Goal: Task Accomplishment & Management: Manage account settings

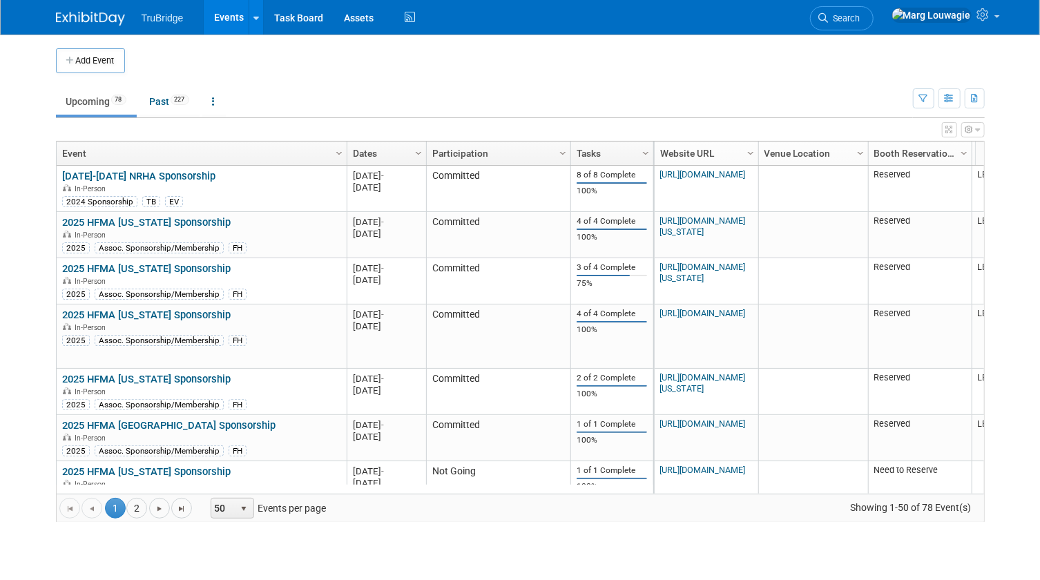
drag, startPoint x: 897, startPoint y: 10, endPoint x: 884, endPoint y: 19, distance: 16.1
click at [873, 10] on link "Search" at bounding box center [842, 18] width 64 height 24
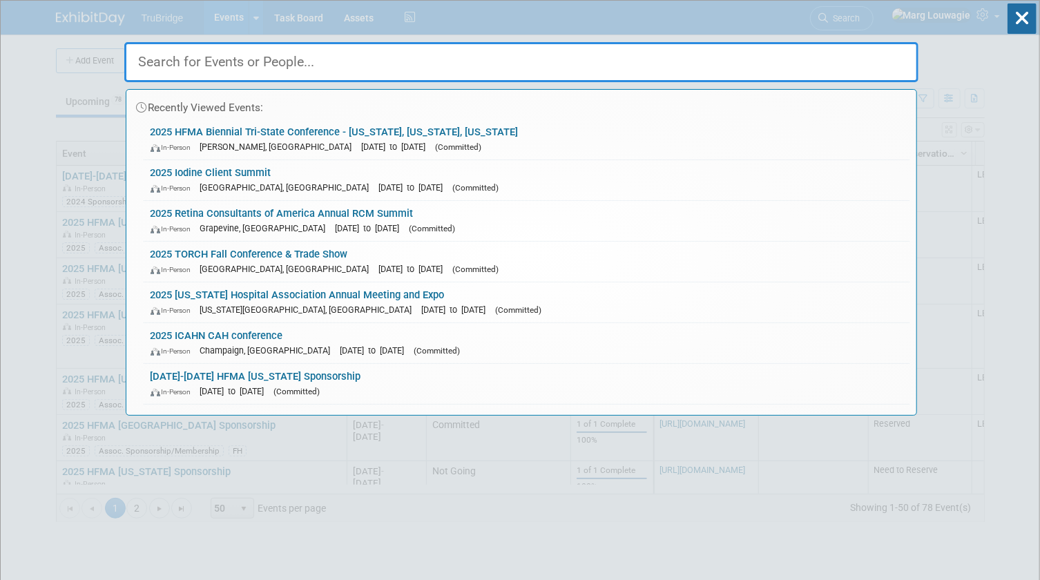
click at [579, 63] on input "text" at bounding box center [521, 62] width 794 height 40
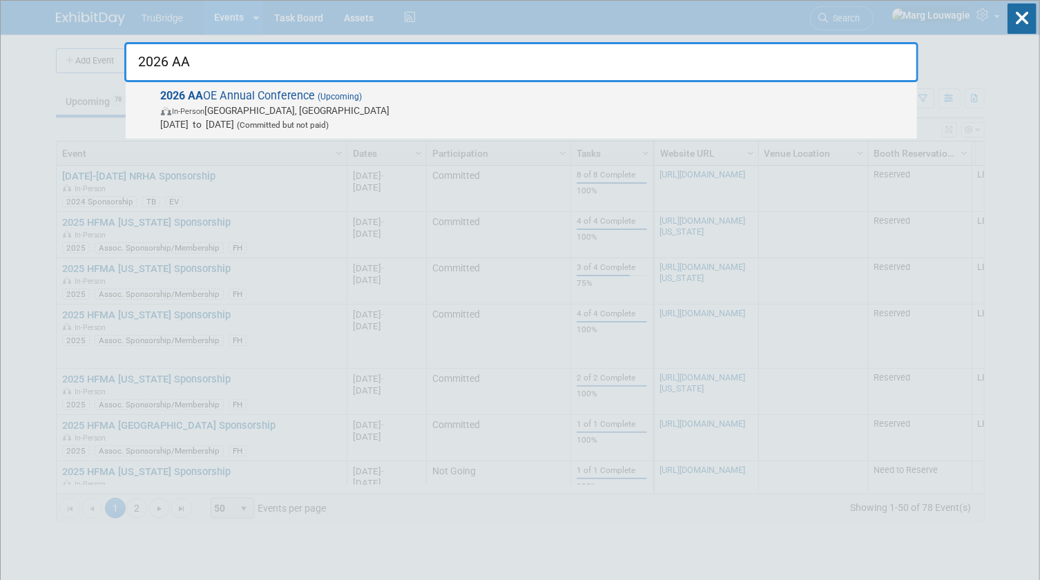
type input "2026 AA"
click at [291, 107] on span "In-Person [GEOGRAPHIC_DATA], [GEOGRAPHIC_DATA]" at bounding box center [535, 111] width 749 height 14
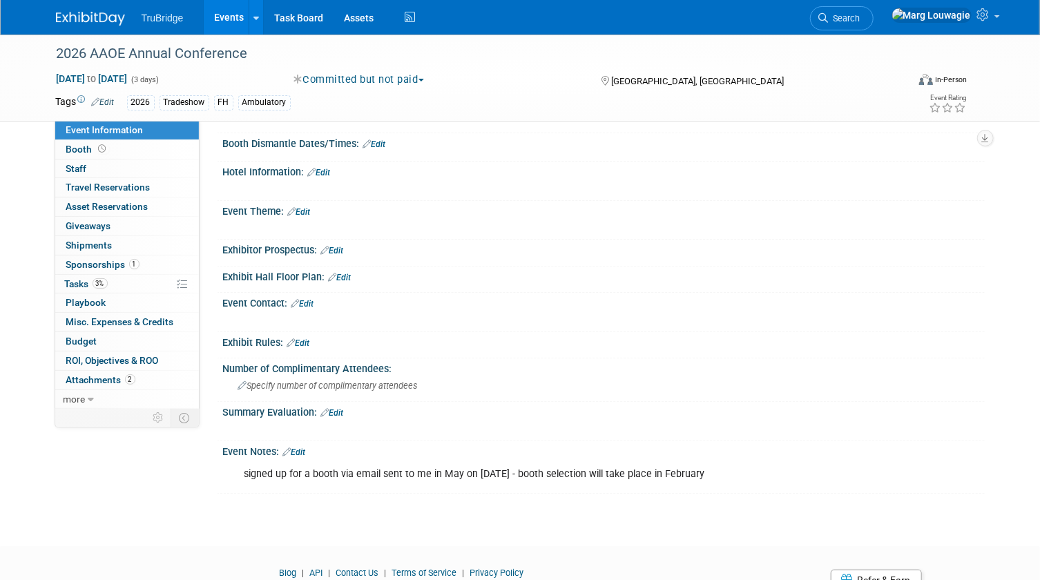
scroll to position [297, 0]
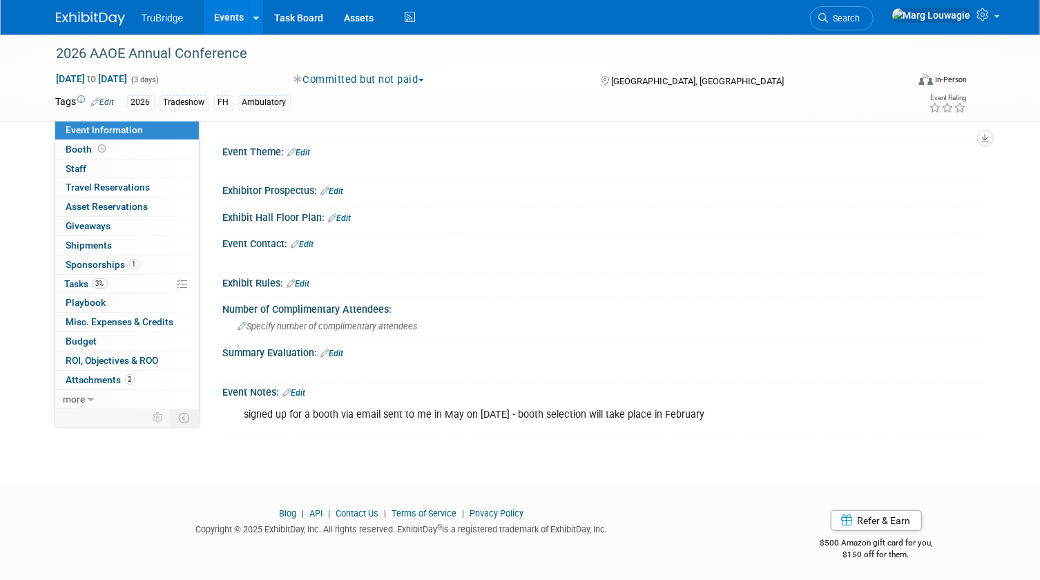
click at [304, 388] on link "Edit" at bounding box center [294, 393] width 23 height 10
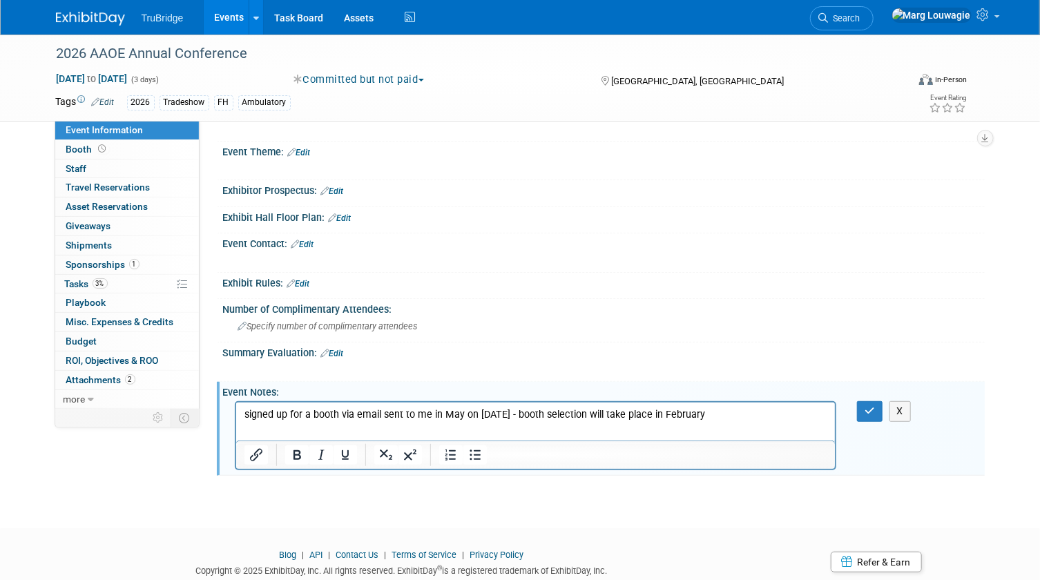
scroll to position [0, 0]
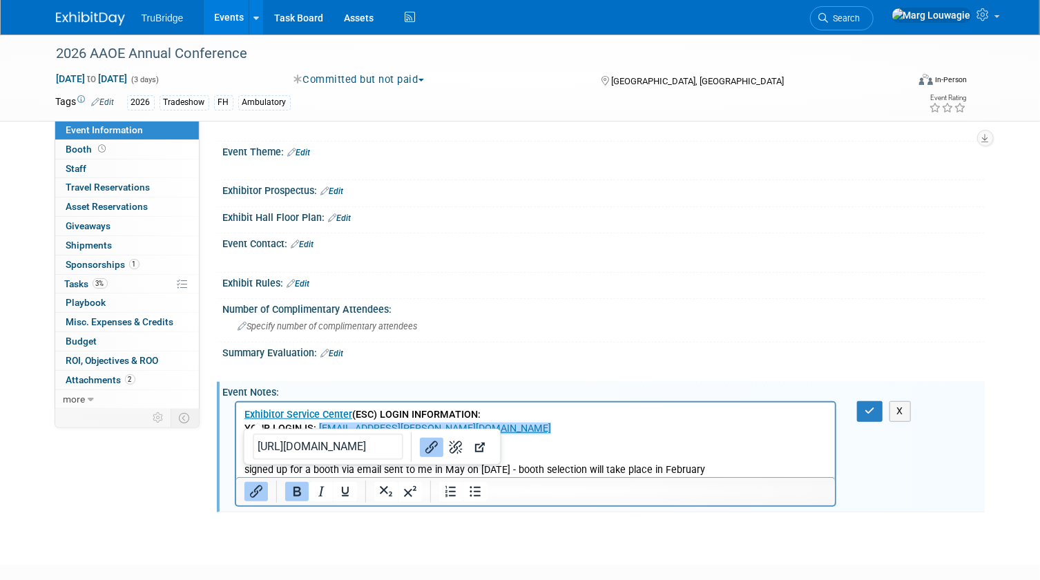
click at [633, 426] on p "Exhibitor Service Center (ESC) LOGIN INFORMATION: YOUR LOGIN IS: marg.louwagie@…" at bounding box center [535, 428] width 583 height 41
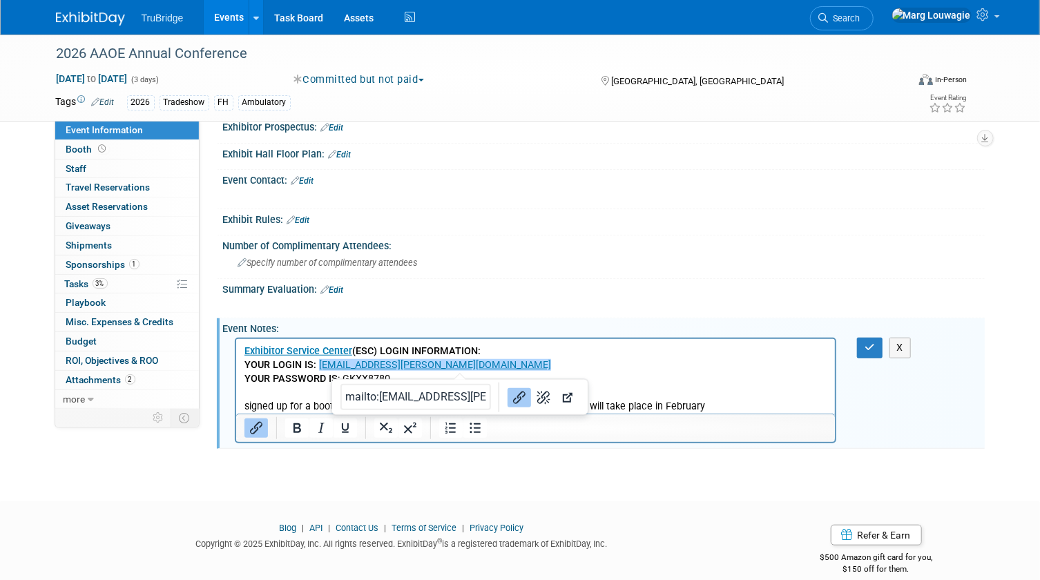
scroll to position [375, 0]
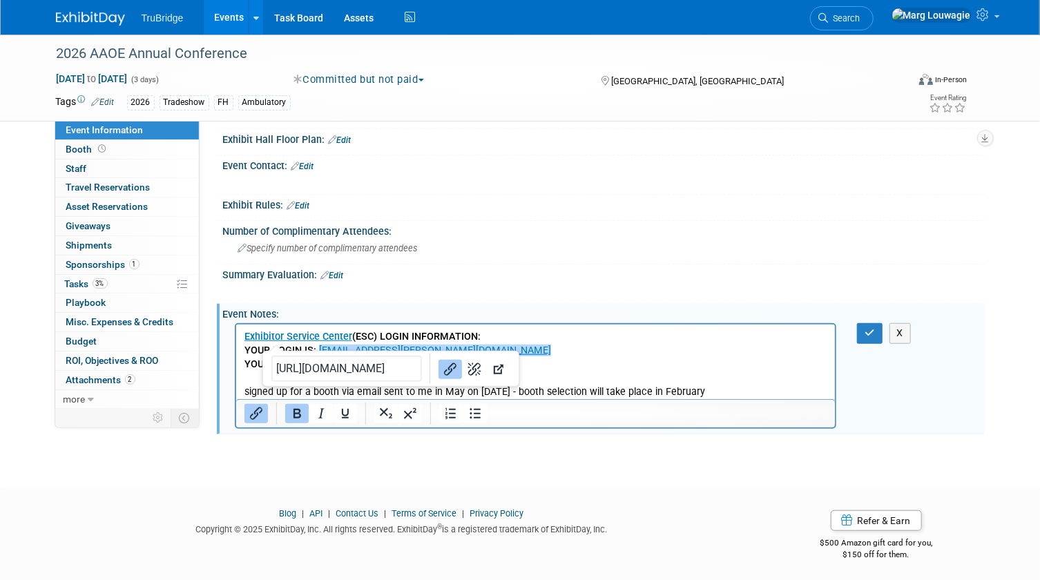
click at [262, 334] on link "Exhibitor Service Center" at bounding box center [298, 337] width 108 height 12
click at [870, 331] on icon "button" at bounding box center [869, 333] width 10 height 10
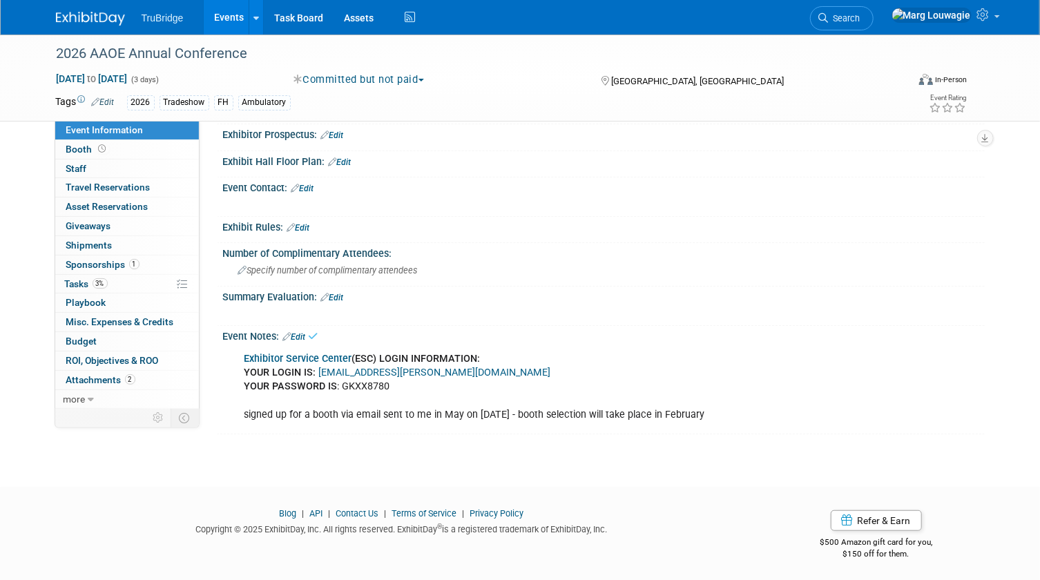
click at [313, 353] on link "Exhibitor Service Center" at bounding box center [298, 359] width 108 height 12
click at [305, 332] on link "Edit" at bounding box center [294, 337] width 23 height 10
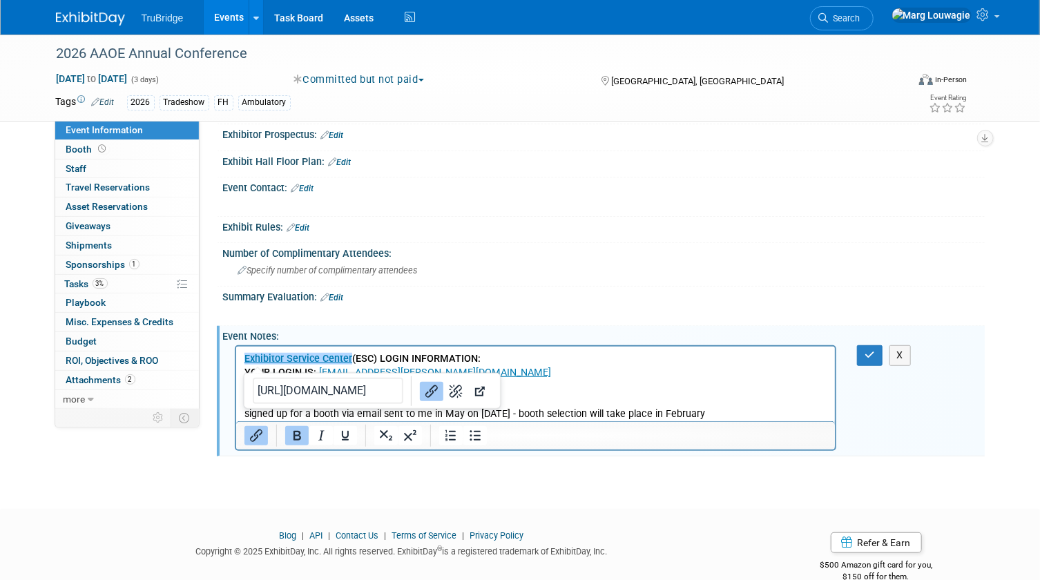
scroll to position [0, 0]
drag, startPoint x: 241, startPoint y: 357, endPoint x: 335, endPoint y: 361, distance: 94.0
click at [319, 364] on html "﻿Exhibitor Service Center (ESC) LOGIN INFORMATION: YOUR LOGIN IS: marg.louwagie…" at bounding box center [534, 384] width 599 height 75
click at [580, 372] on p "﻿Exhibitor Service Center (ESC) LOGIN INFORMATION: YOUR LOGIN IS: marg.louwagie…" at bounding box center [535, 386] width 583 height 69
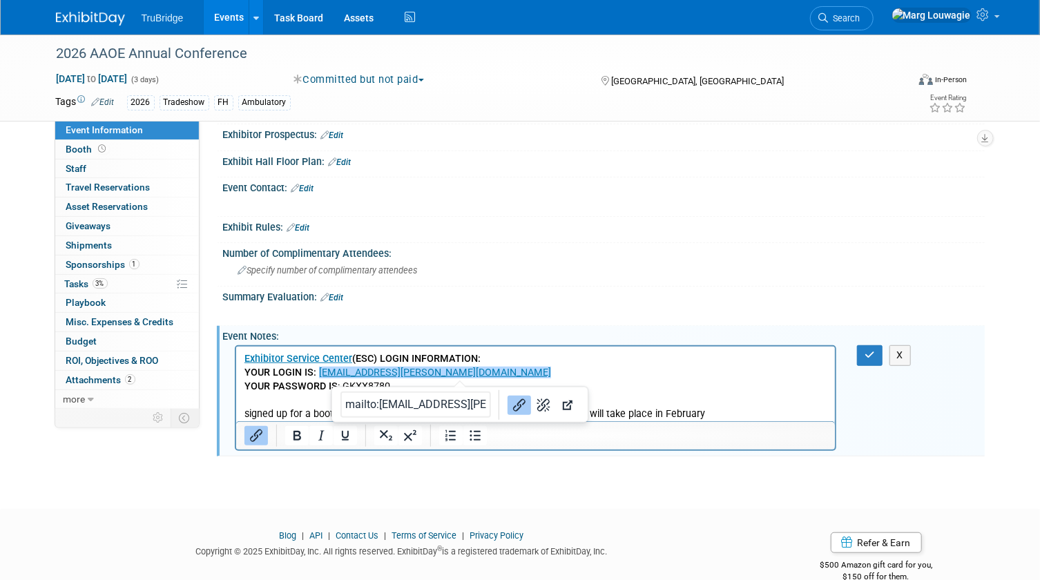
drag, startPoint x: 534, startPoint y: 372, endPoint x: 547, endPoint y: 367, distance: 14.0
click at [537, 370] on p "Exhibitor Service Center (ESC) LOGIN INFORMATION: YOUR LOGIN IS: marg.louwagie@…" at bounding box center [535, 386] width 583 height 69
click at [910, 400] on div "Exhibitor Service Center (ESC) LOGIN INFORMATION: YOUR LOGIN IS: marg.louwagie@…" at bounding box center [603, 397] width 761 height 110
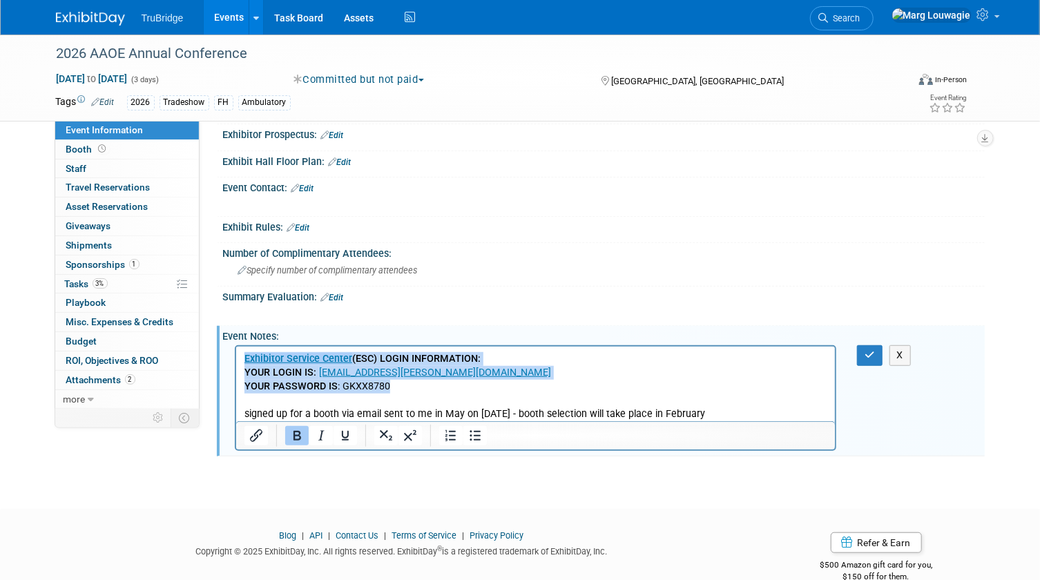
drag, startPoint x: 400, startPoint y: 387, endPoint x: 464, endPoint y: 700, distance: 319.1
click at [235, 358] on html "Exhibitor Service Center (ESC) LOGIN INFORMATION: YOUR LOGIN IS: marg.louwagie@…" at bounding box center [534, 384] width 599 height 75
paste body "Rich Text Area. Press ALT-0 for help."
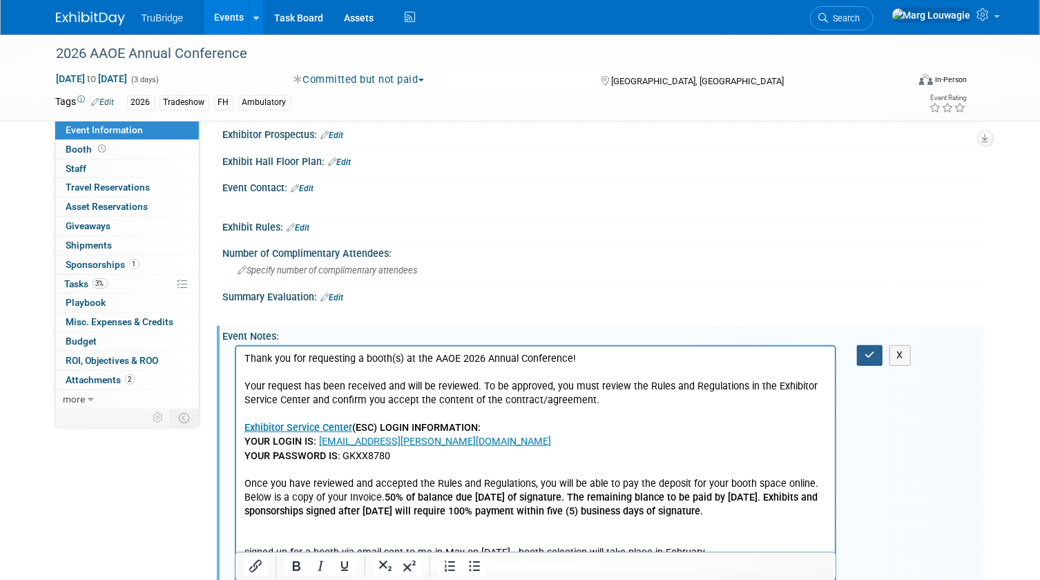
click at [871, 356] on icon "button" at bounding box center [869, 355] width 10 height 10
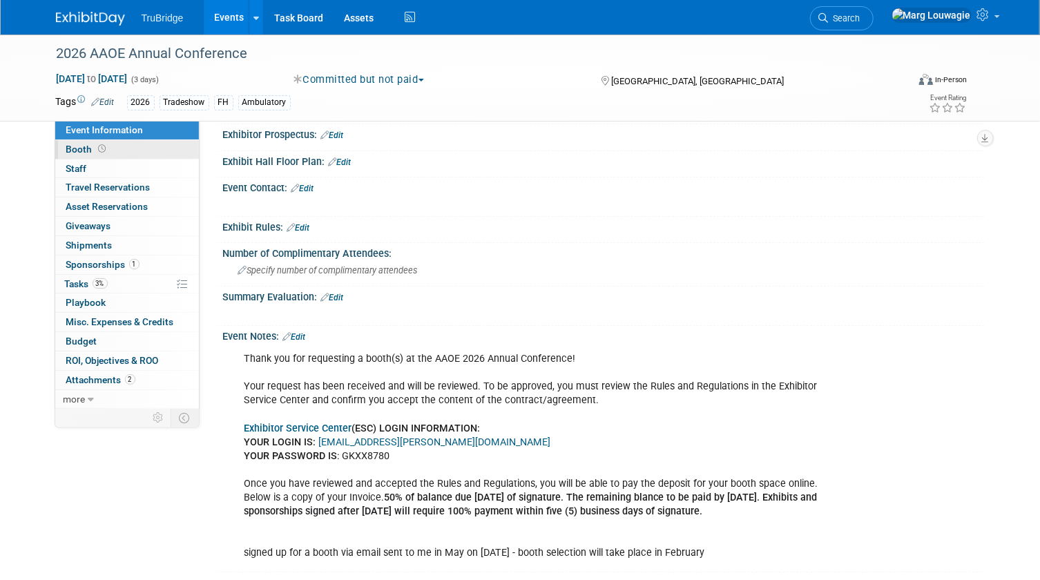
click at [122, 144] on link "Booth" at bounding box center [127, 149] width 144 height 19
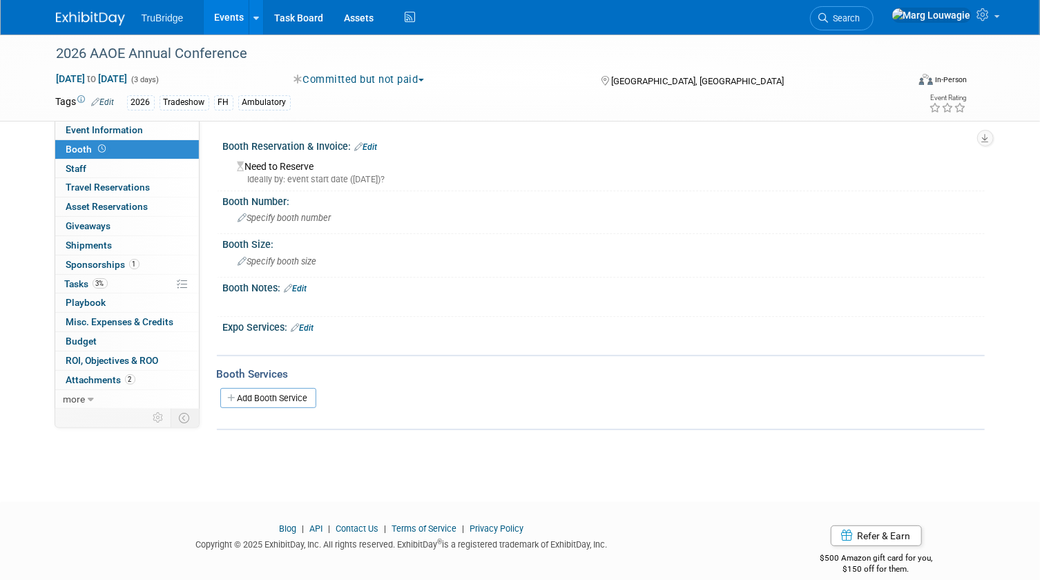
click at [371, 145] on link "Edit" at bounding box center [366, 147] width 23 height 10
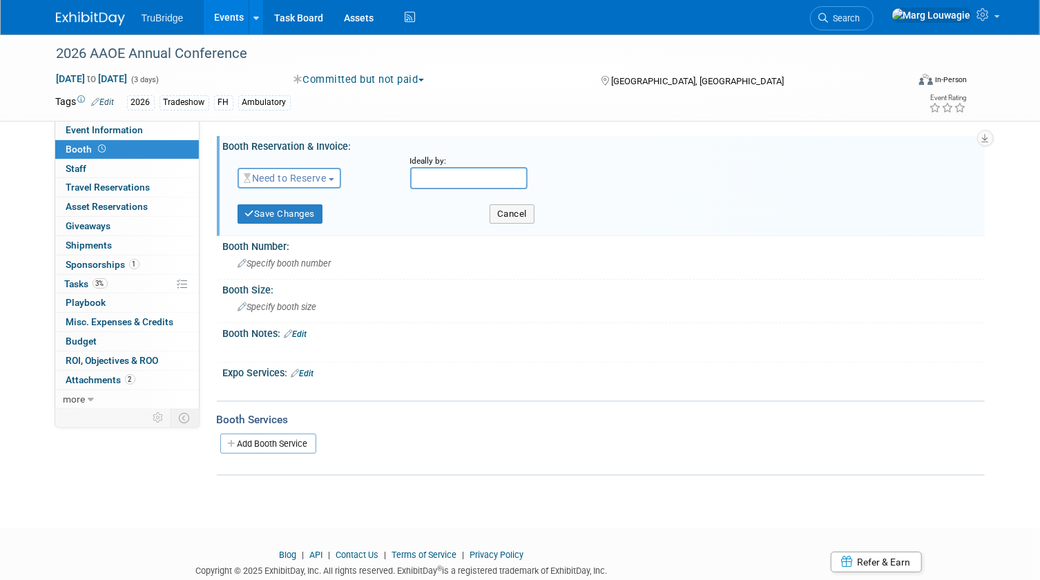
click at [318, 177] on span "Need to Reserve" at bounding box center [285, 178] width 82 height 11
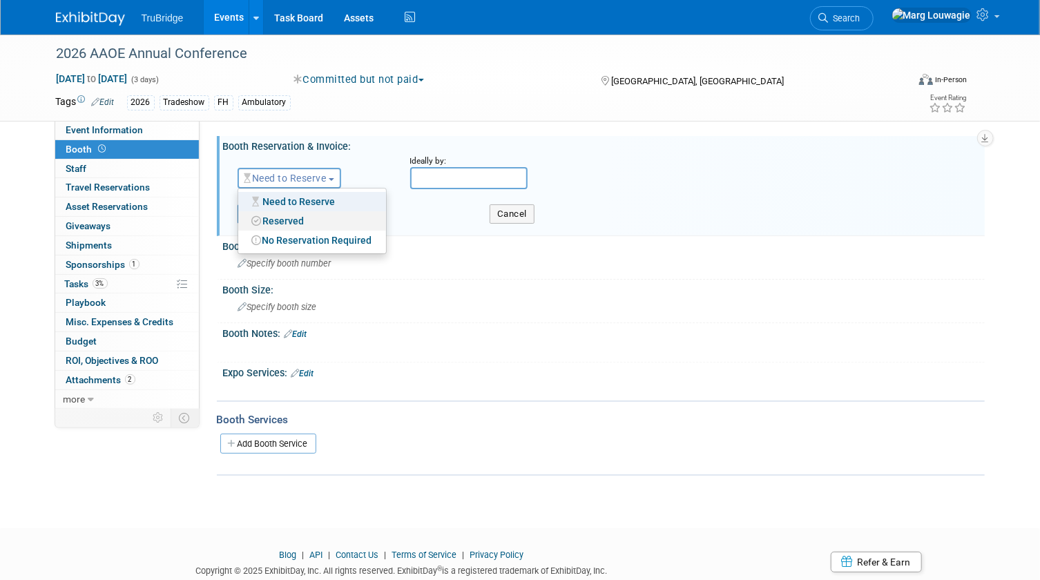
click at [304, 217] on link "Reserved" at bounding box center [312, 220] width 148 height 19
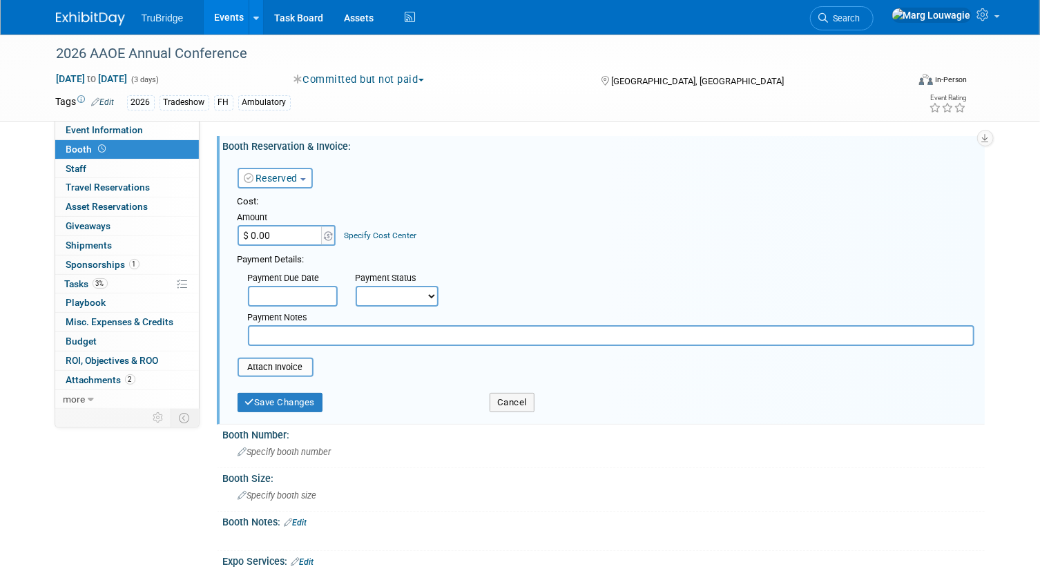
click at [293, 244] on input "$ 0.00" at bounding box center [280, 235] width 86 height 21
type input "$ 4,400.00"
click at [295, 364] on input "file" at bounding box center [230, 367] width 164 height 17
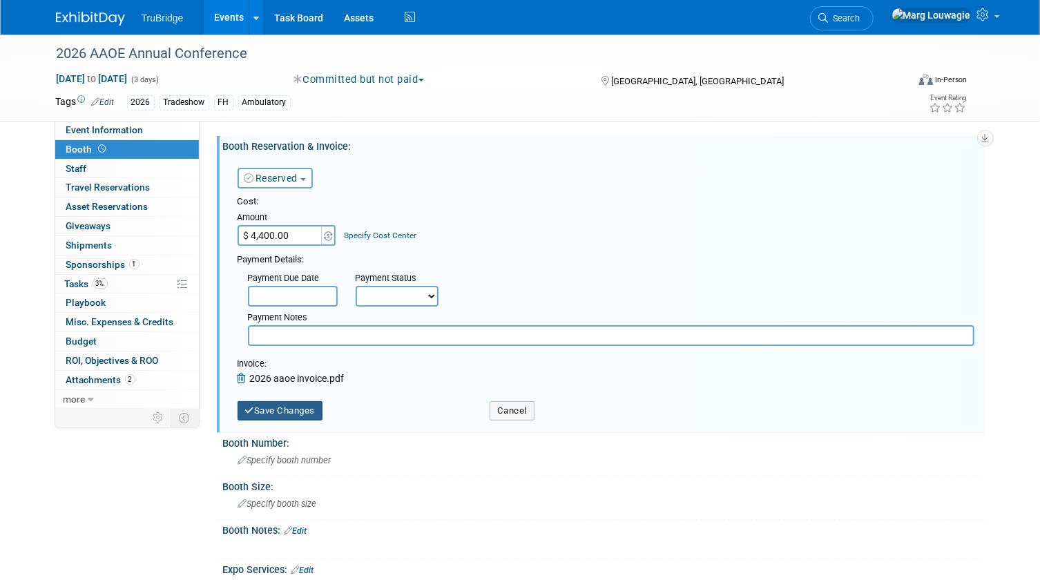
drag, startPoint x: 307, startPoint y: 411, endPoint x: 393, endPoint y: 350, distance: 105.9
click at [308, 409] on button "Save Changes" at bounding box center [280, 410] width 86 height 19
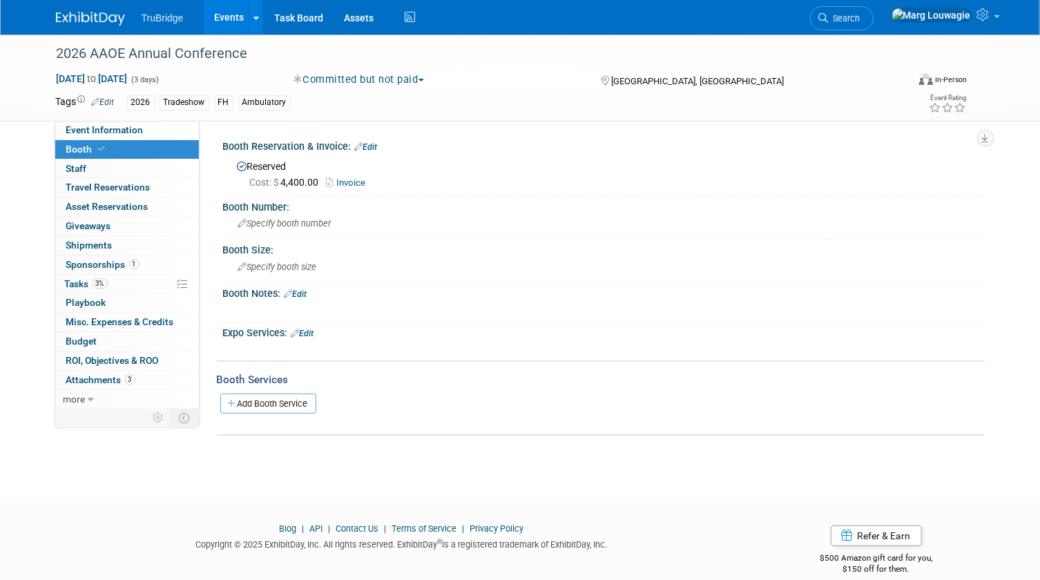
drag, startPoint x: 175, startPoint y: 130, endPoint x: 273, endPoint y: 140, distance: 99.2
click at [175, 130] on link "Event Information" at bounding box center [127, 130] width 144 height 19
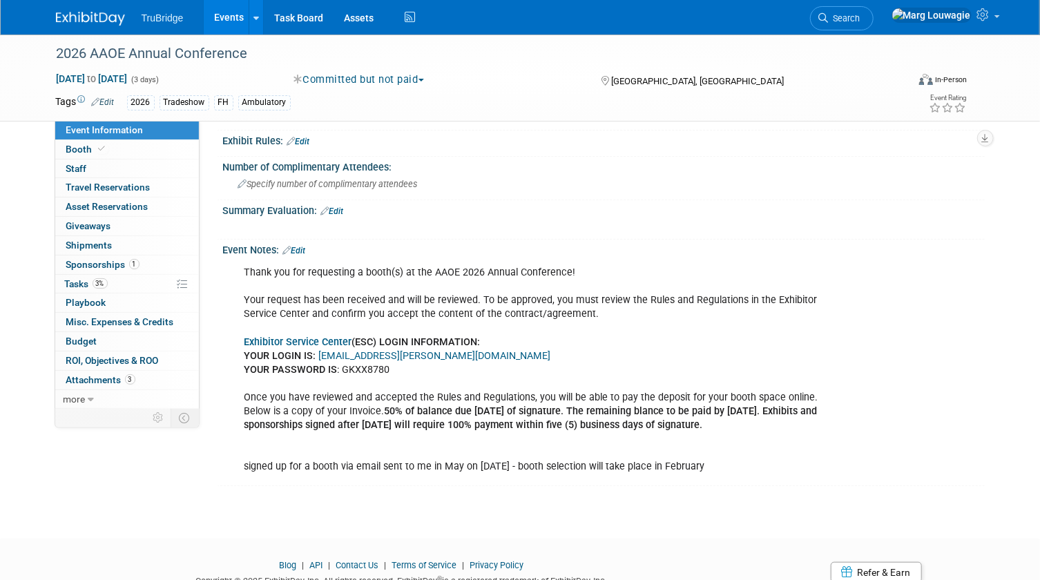
scroll to position [491, 0]
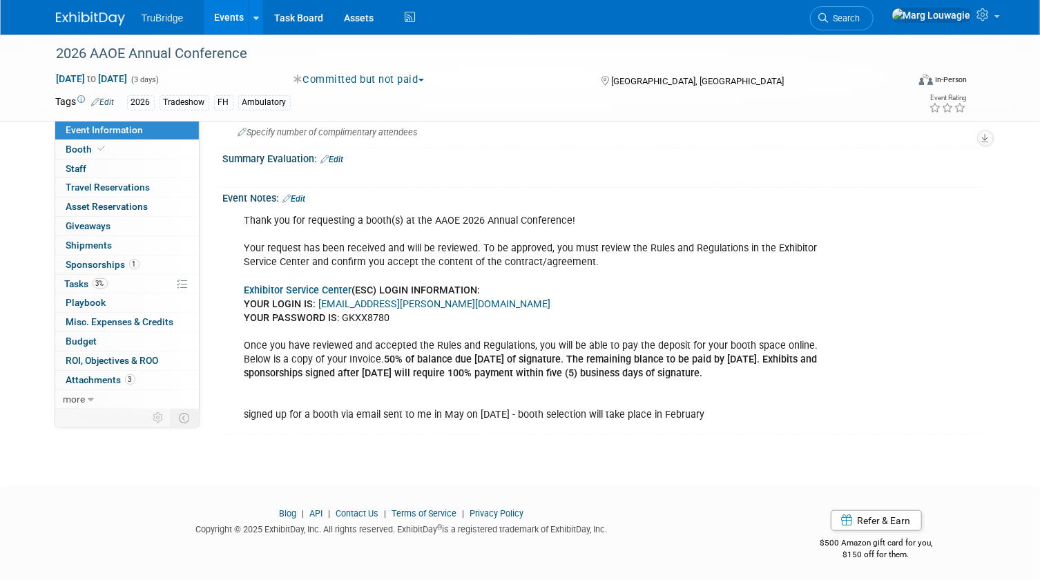
click at [325, 287] on link "Exhibitor Service Center" at bounding box center [298, 290] width 108 height 12
drag, startPoint x: 79, startPoint y: 257, endPoint x: 130, endPoint y: 253, distance: 51.2
click at [79, 257] on link "1 Sponsorships 1" at bounding box center [127, 264] width 144 height 19
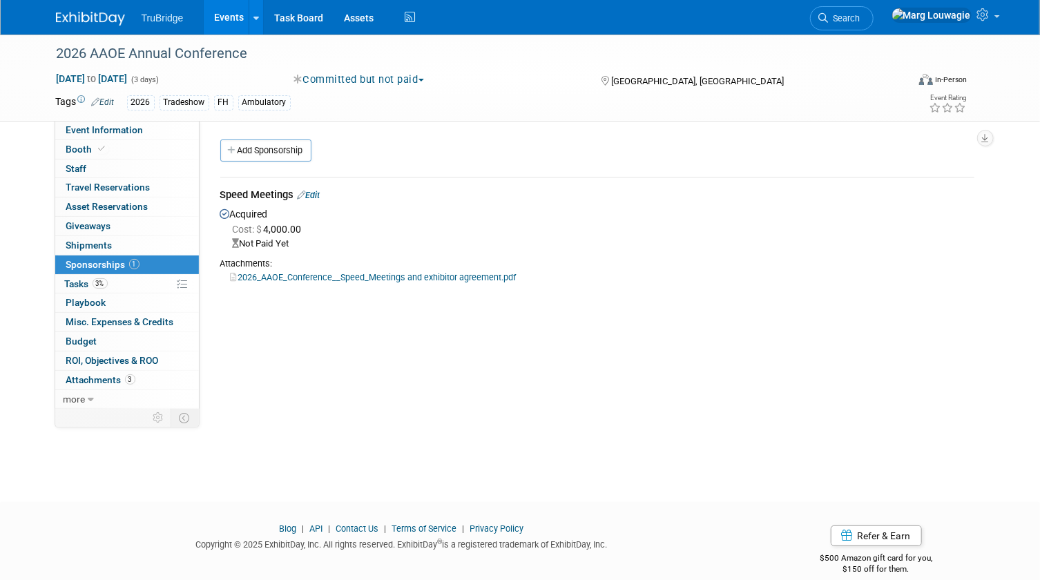
click at [421, 275] on link "2026_AAOE_Conference__Speed_Meetings and exhibitor agreement.pdf" at bounding box center [374, 277] width 286 height 10
click at [318, 196] on link "Edit" at bounding box center [309, 195] width 23 height 10
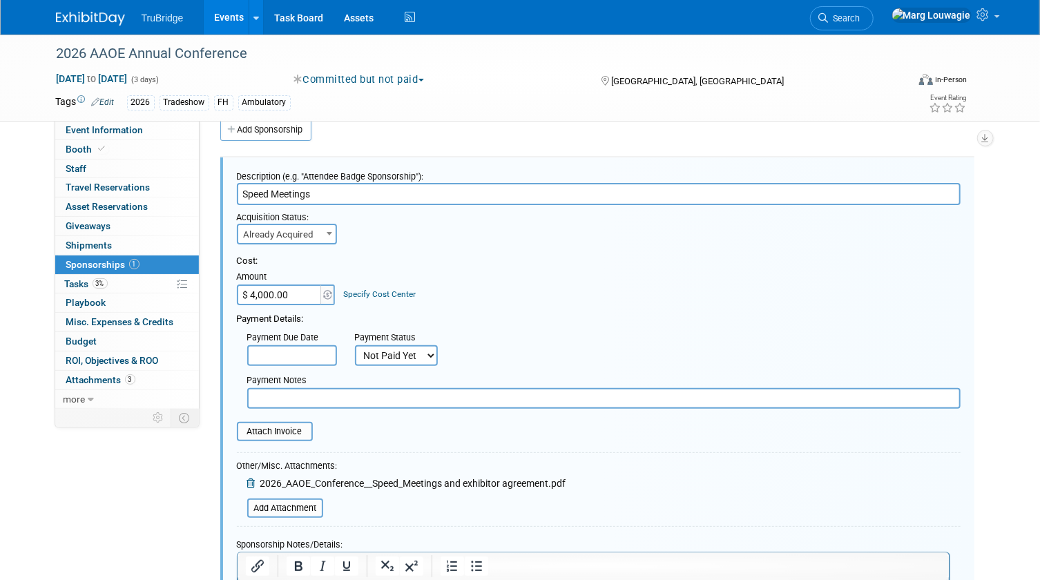
click at [331, 233] on span at bounding box center [329, 233] width 14 height 18
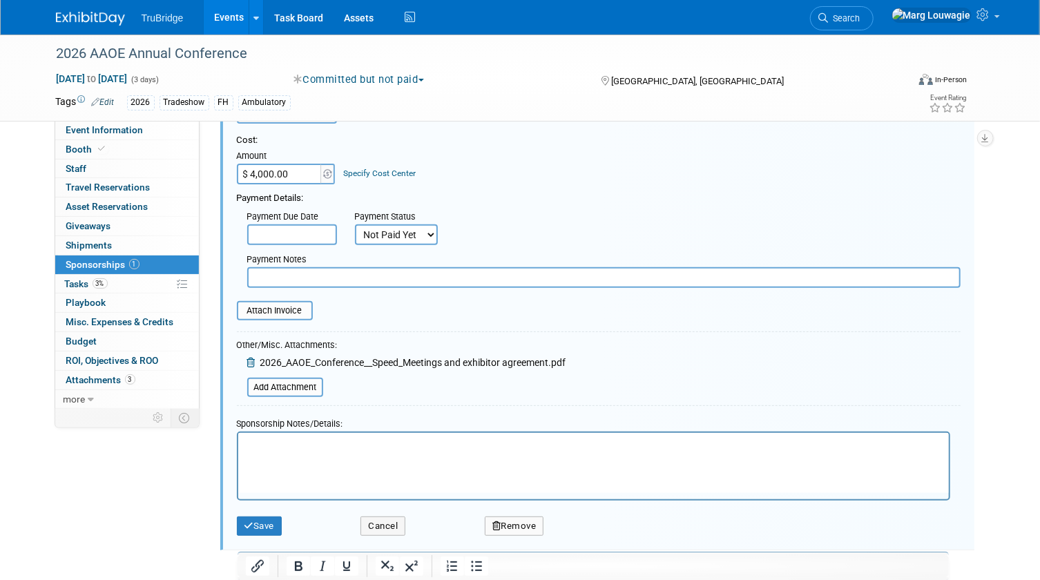
scroll to position [146, 0]
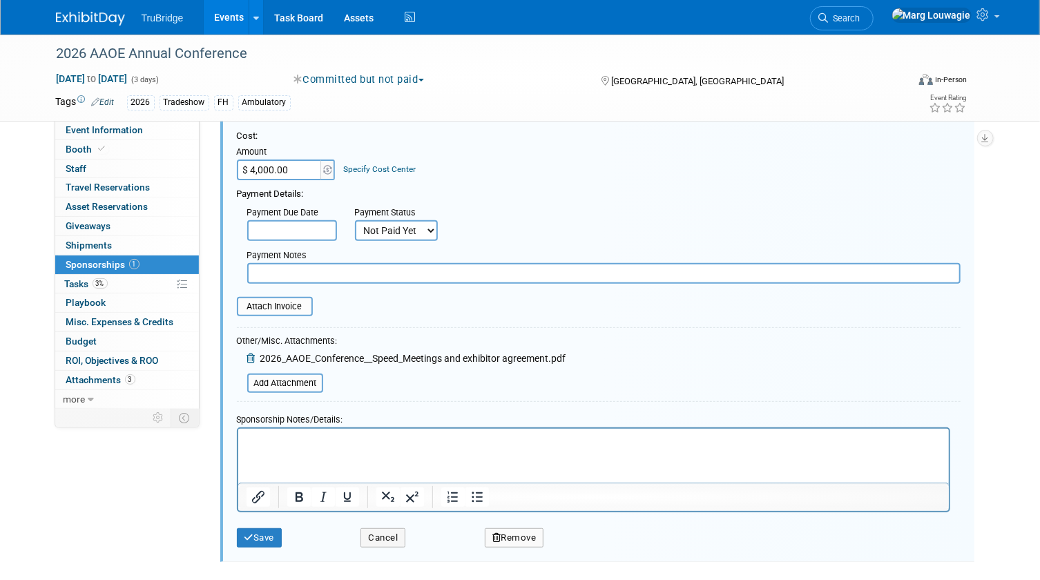
click at [427, 277] on input "text" at bounding box center [603, 273] width 713 height 21
type input "pd 50% with my cc on 9.26.25"
click at [429, 229] on select "Not Paid Yet Partially Paid Paid in Full" at bounding box center [396, 230] width 83 height 21
select select "2"
click at [355, 220] on select "Not Paid Yet Partially Paid Paid in Full" at bounding box center [396, 230] width 83 height 21
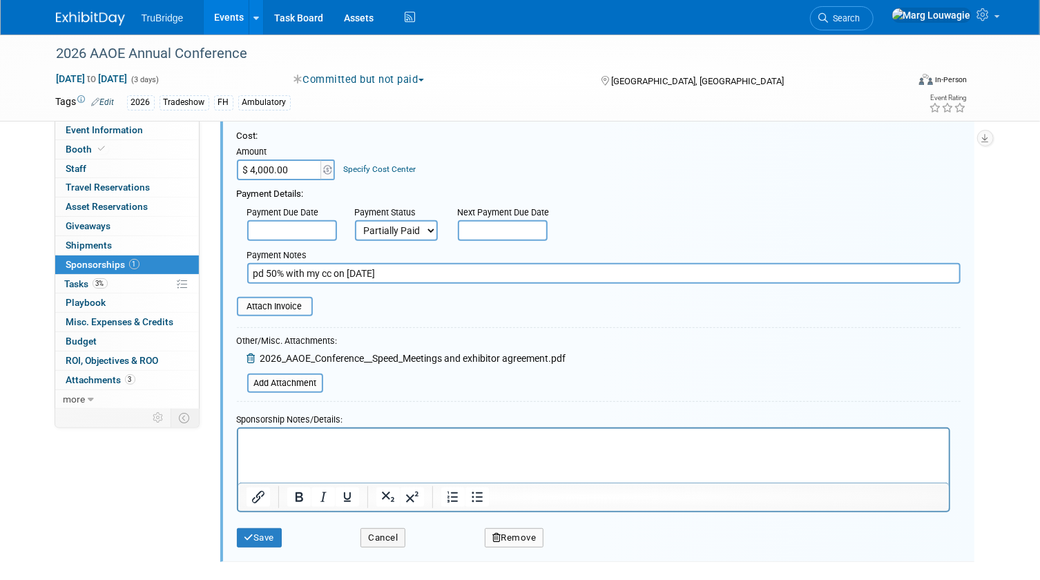
click at [502, 231] on body "TruBridge Events Add Event Bulk Upload Events Shareable Event Boards Recently V…" at bounding box center [520, 144] width 1040 height 580
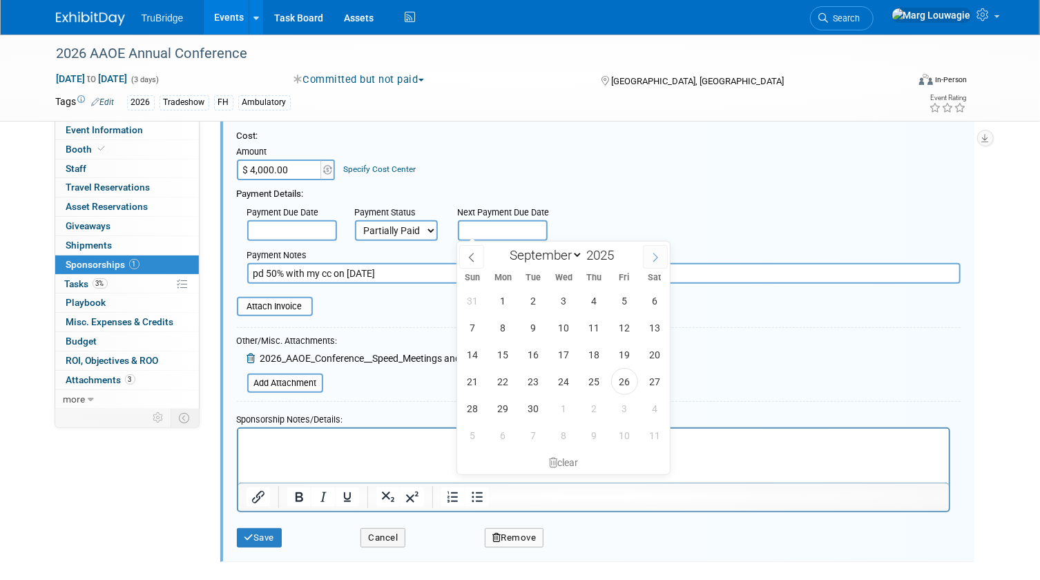
click at [653, 251] on span at bounding box center [655, 256] width 25 height 23
select select "11"
click at [653, 251] on span at bounding box center [655, 256] width 25 height 23
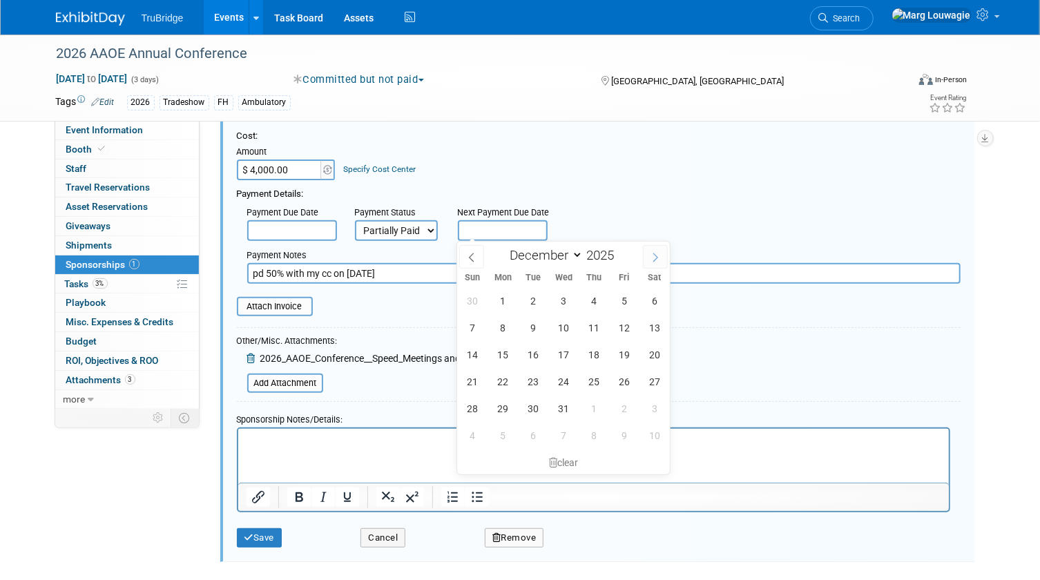
type input "2026"
click at [653, 251] on span at bounding box center [655, 256] width 25 height 23
select select "1"
click at [593, 378] on span "26" at bounding box center [594, 381] width 27 height 27
type input "Feb 26, 2026"
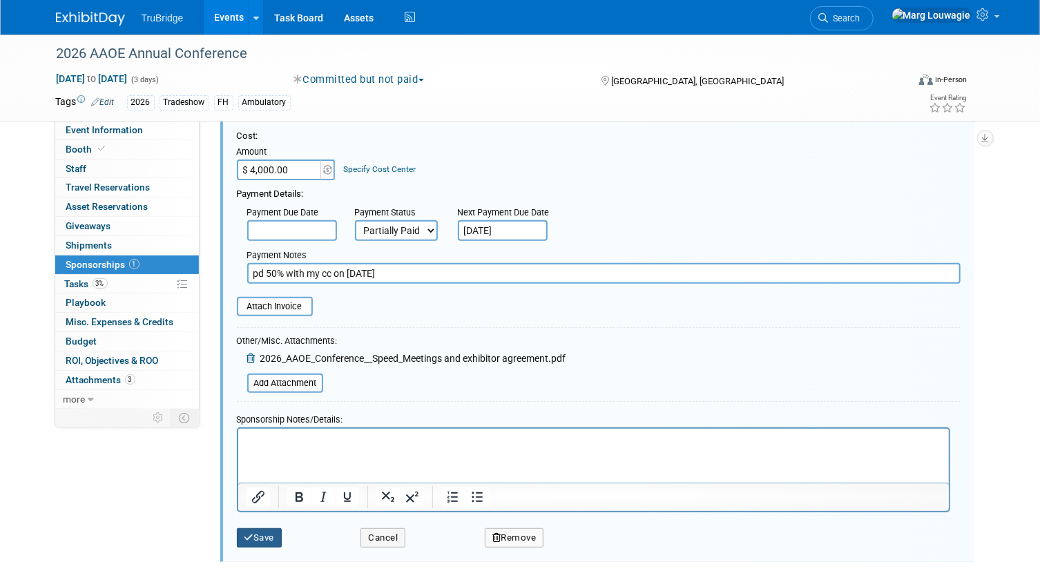
click at [271, 538] on button "Save" at bounding box center [260, 537] width 46 height 19
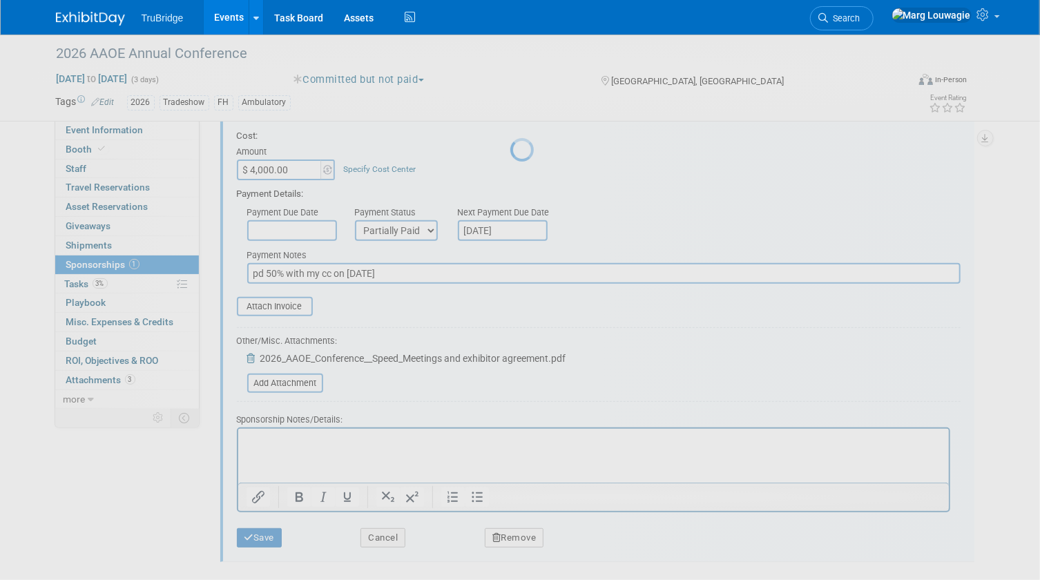
scroll to position [18, 0]
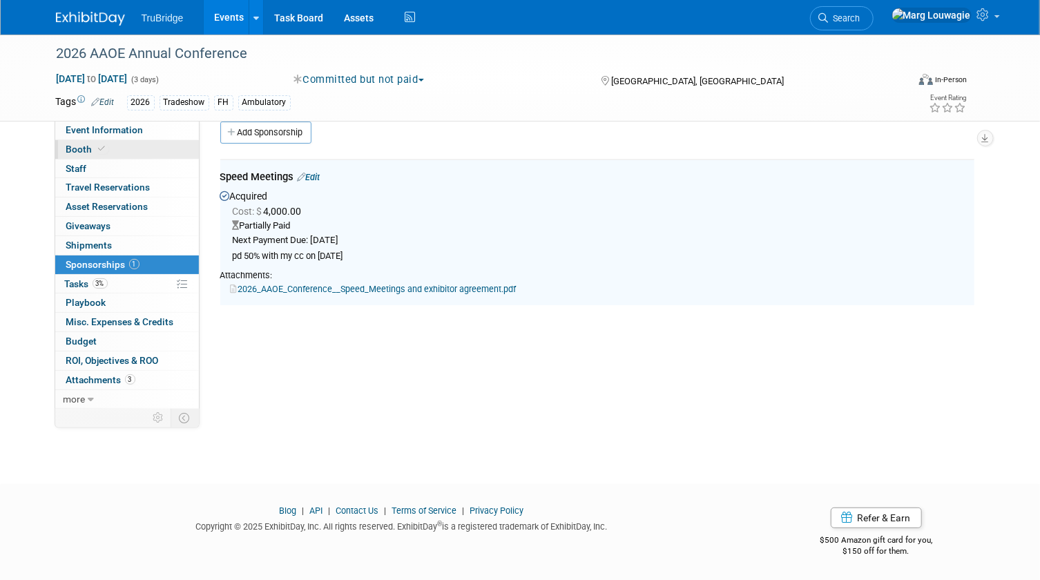
click at [126, 144] on link "Booth" at bounding box center [127, 149] width 144 height 19
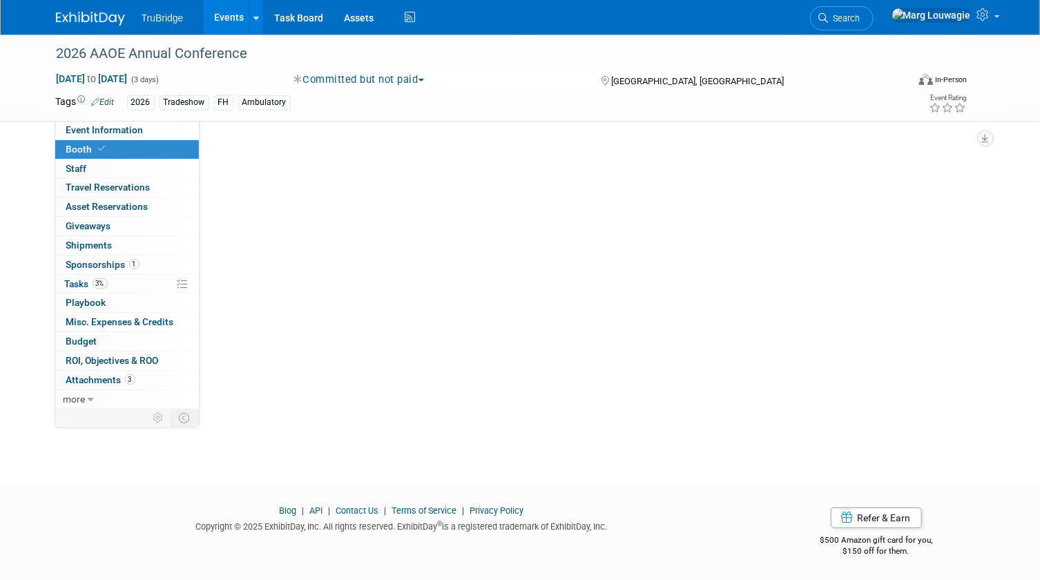
scroll to position [0, 0]
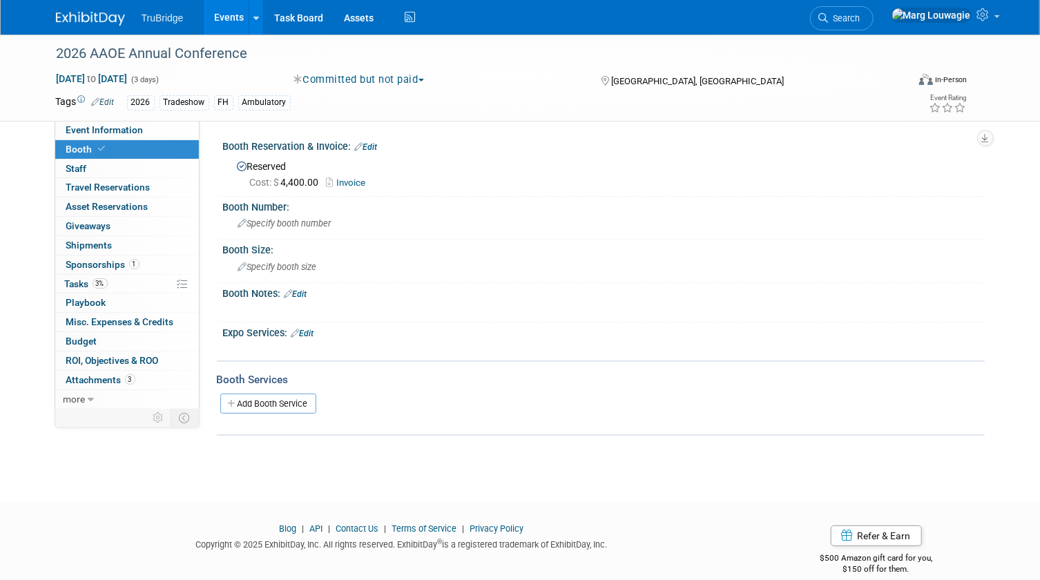
click at [376, 145] on link "Edit" at bounding box center [366, 147] width 23 height 10
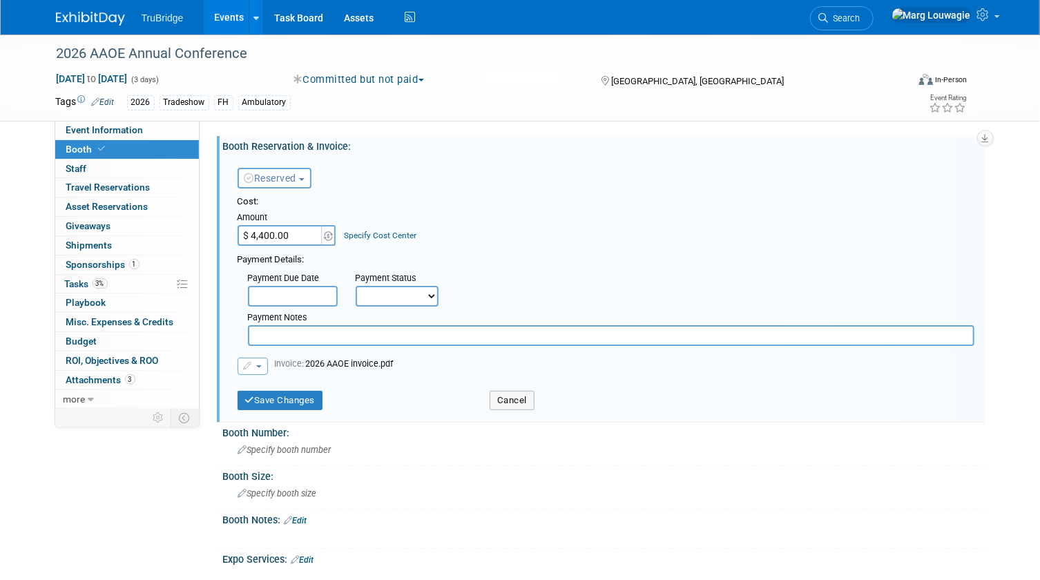
click at [407, 291] on select "Not Paid Yet Partially Paid Paid in Full" at bounding box center [397, 296] width 83 height 21
select select "2"
click at [356, 286] on select "Not Paid Yet Partially Paid Paid in Full" at bounding box center [397, 296] width 83 height 21
click at [324, 338] on input "text" at bounding box center [611, 335] width 726 height 21
type input "pd 50% with my cc on 9.26.25"
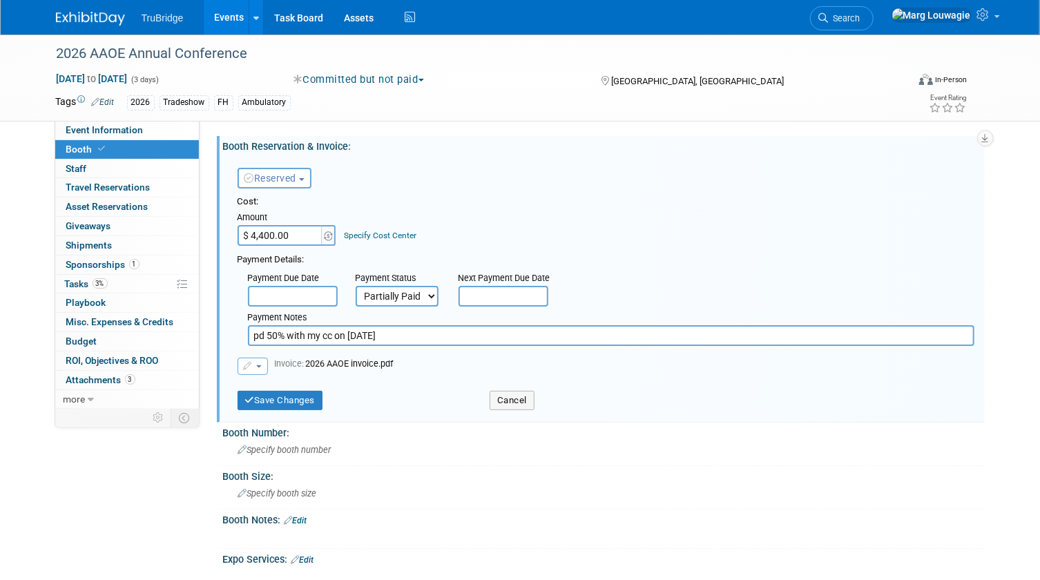
click at [508, 294] on input "text" at bounding box center [503, 296] width 90 height 21
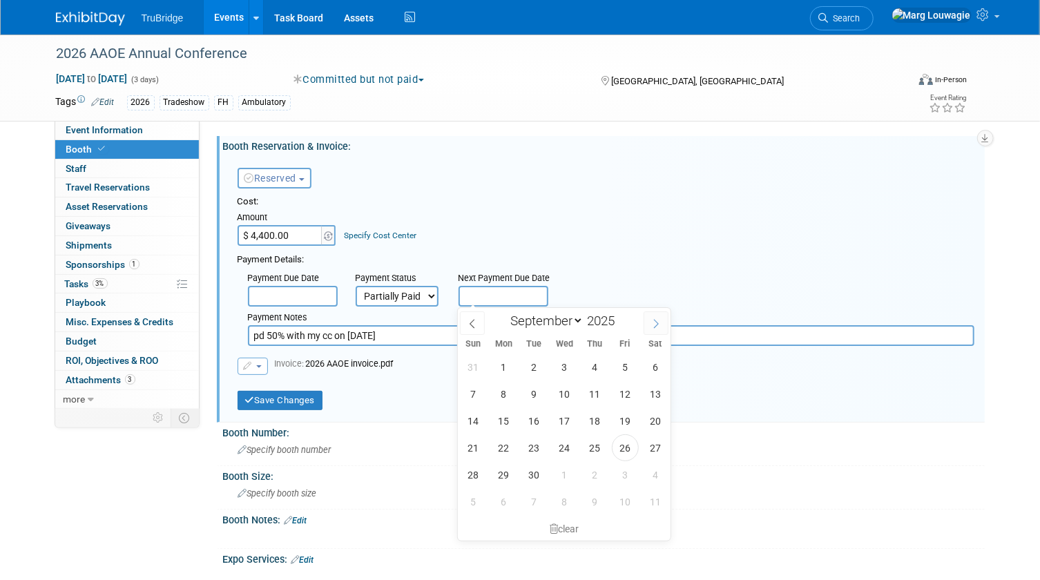
click at [662, 324] on span at bounding box center [655, 322] width 25 height 23
select select "0"
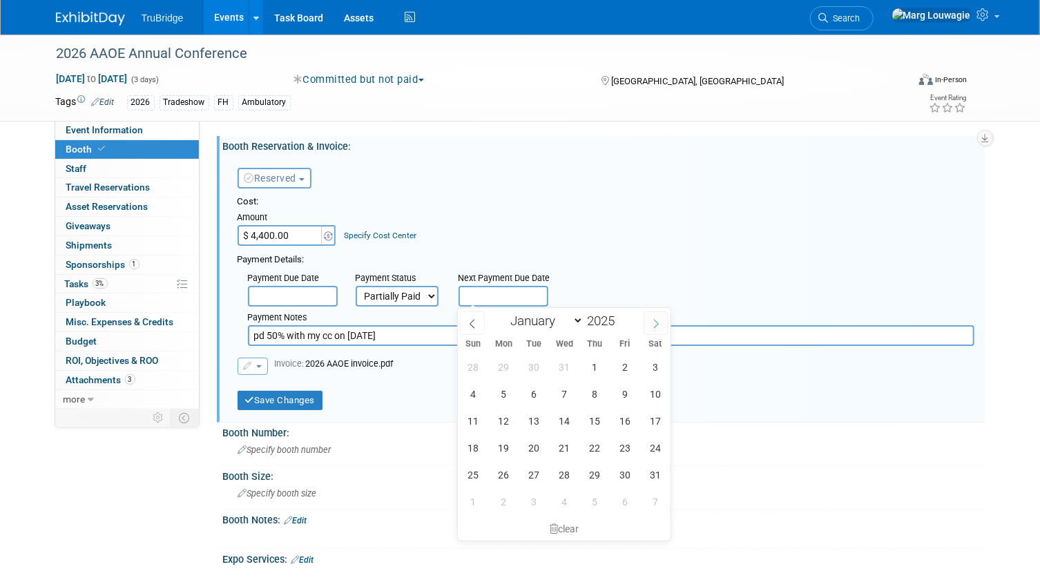
type input "2026"
click at [662, 324] on span at bounding box center [655, 322] width 25 height 23
select select "1"
click at [583, 449] on span "26" at bounding box center [594, 447] width 27 height 27
type input "Feb 26, 2026"
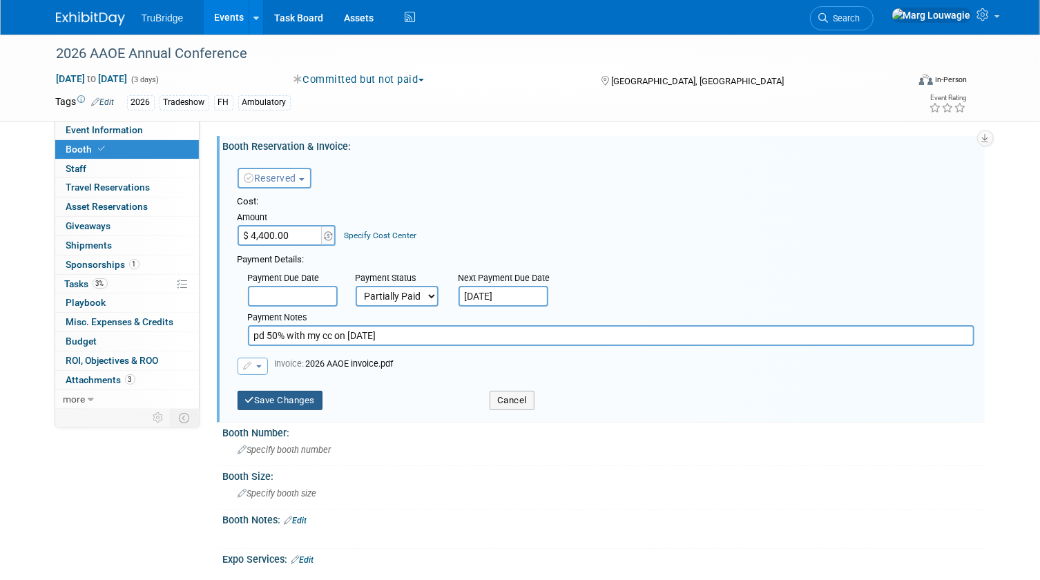
click at [280, 401] on button "Save Changes" at bounding box center [280, 400] width 86 height 19
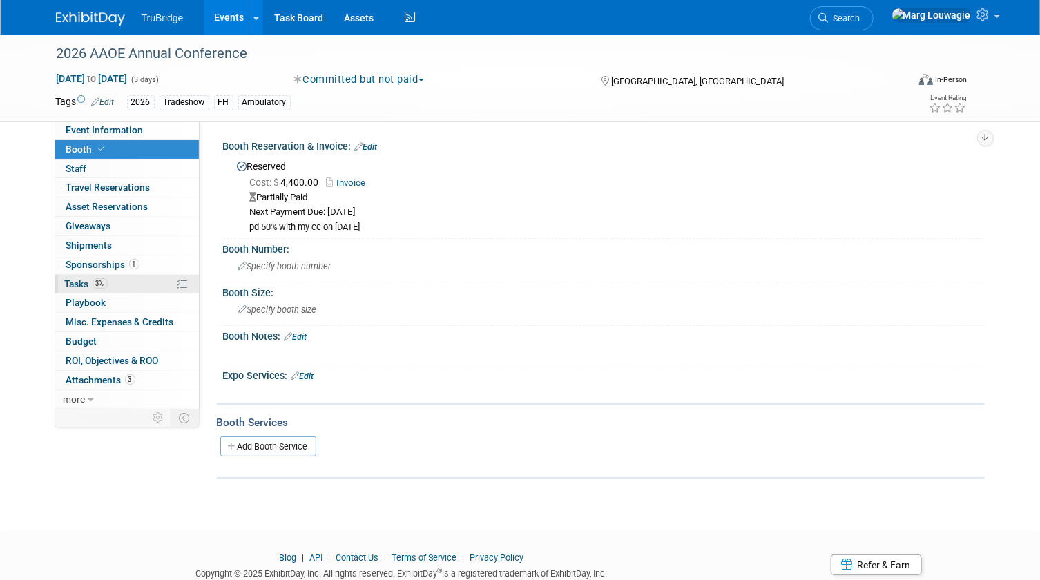
click at [75, 281] on span "Tasks 3%" at bounding box center [86, 283] width 43 height 11
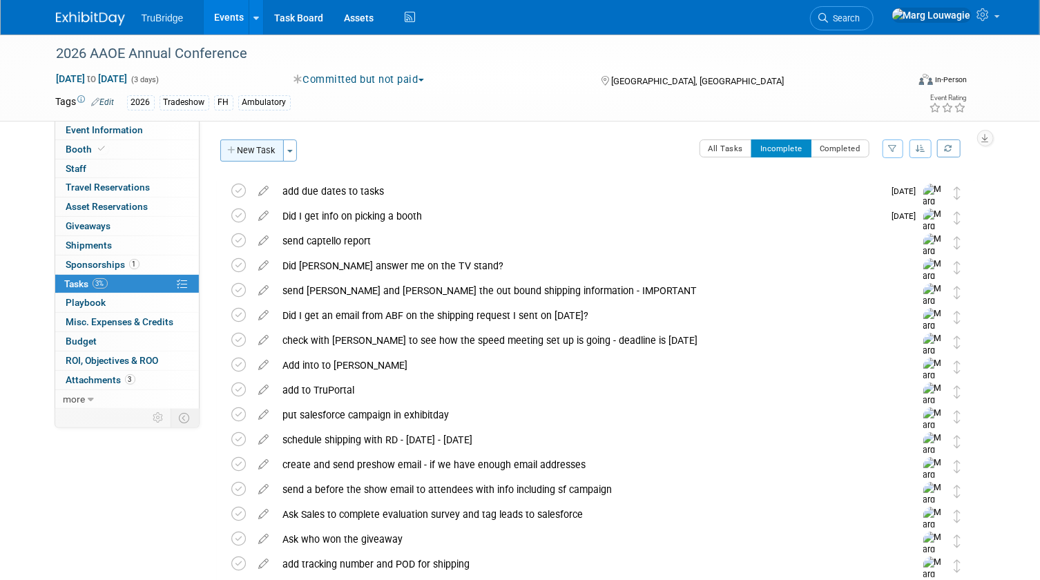
click at [242, 146] on button "New Task" at bounding box center [252, 150] width 64 height 22
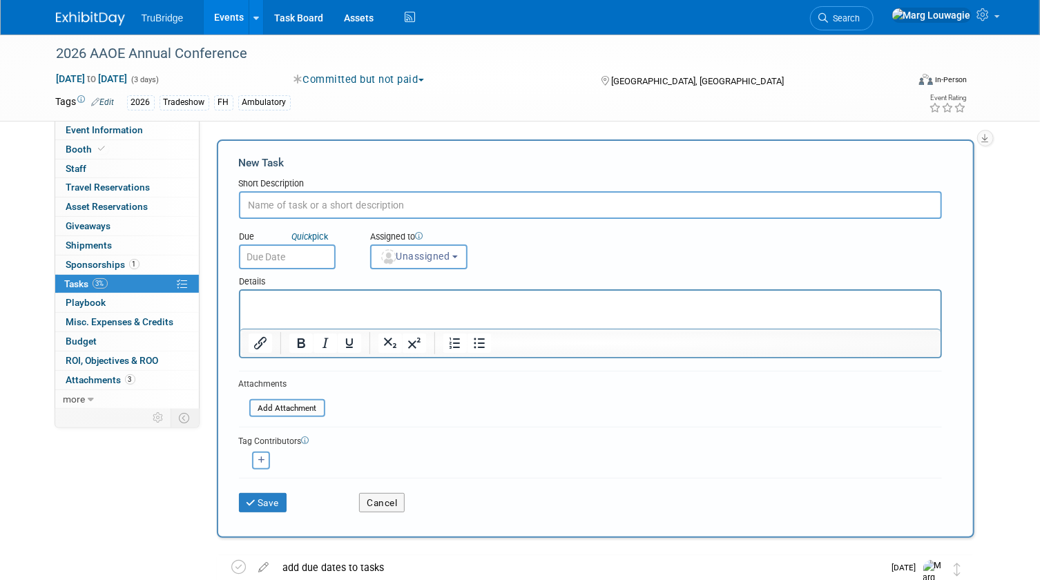
click at [287, 207] on input "text" at bounding box center [590, 205] width 703 height 28
type input "make final payment by 2.6.26"
click at [400, 257] on span "Unassigned" at bounding box center [415, 256] width 70 height 11
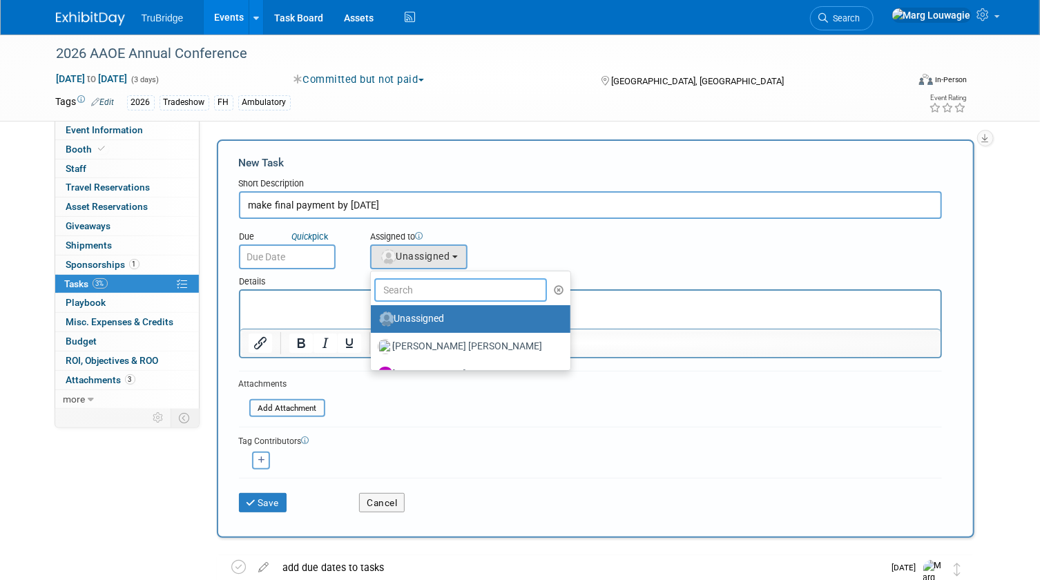
click at [423, 289] on input "text" at bounding box center [460, 289] width 173 height 23
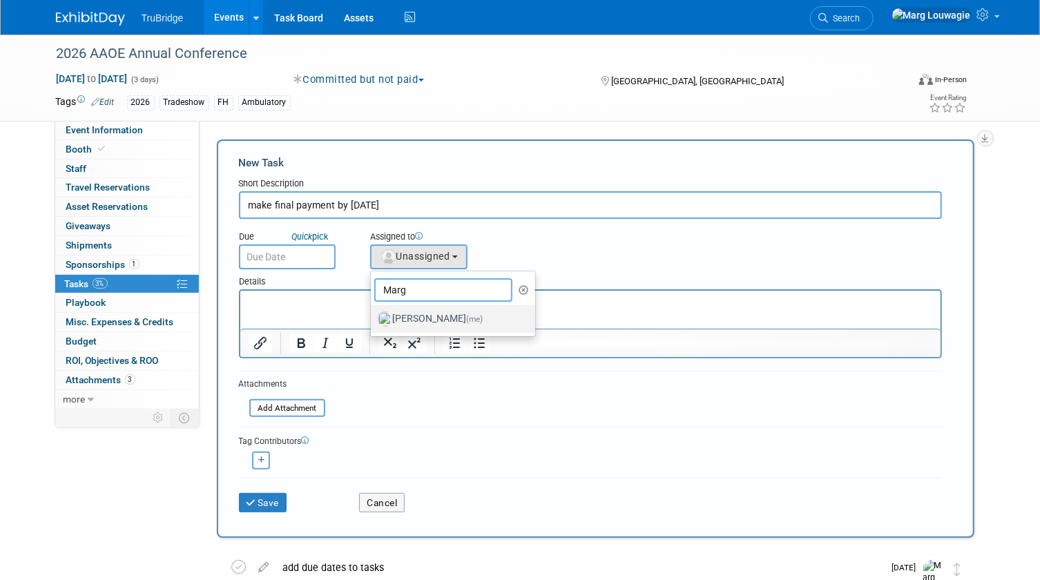
type input "Marg"
drag, startPoint x: 161, startPoint y: 8, endPoint x: 363, endPoint y: 285, distance: 342.9
click at [430, 314] on label "Marg Louwagie (me)" at bounding box center [450, 319] width 144 height 22
click at [373, 314] on input "Marg Louwagie (me)" at bounding box center [368, 317] width 9 height 9
select select "0abee163-1570-438d-a0ea-e9129f2ffbd7"
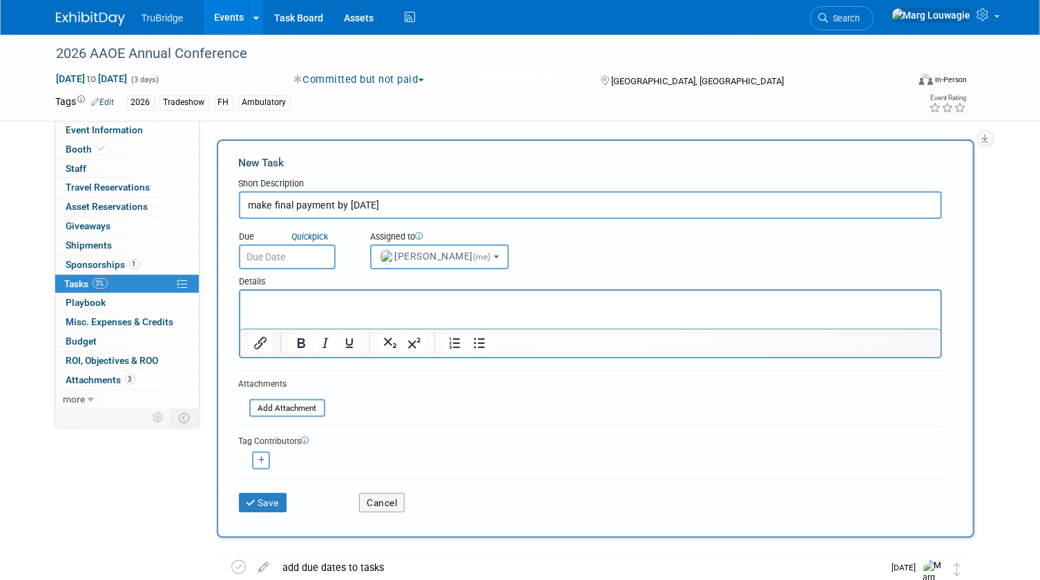
click at [317, 260] on input "text" at bounding box center [287, 256] width 97 height 25
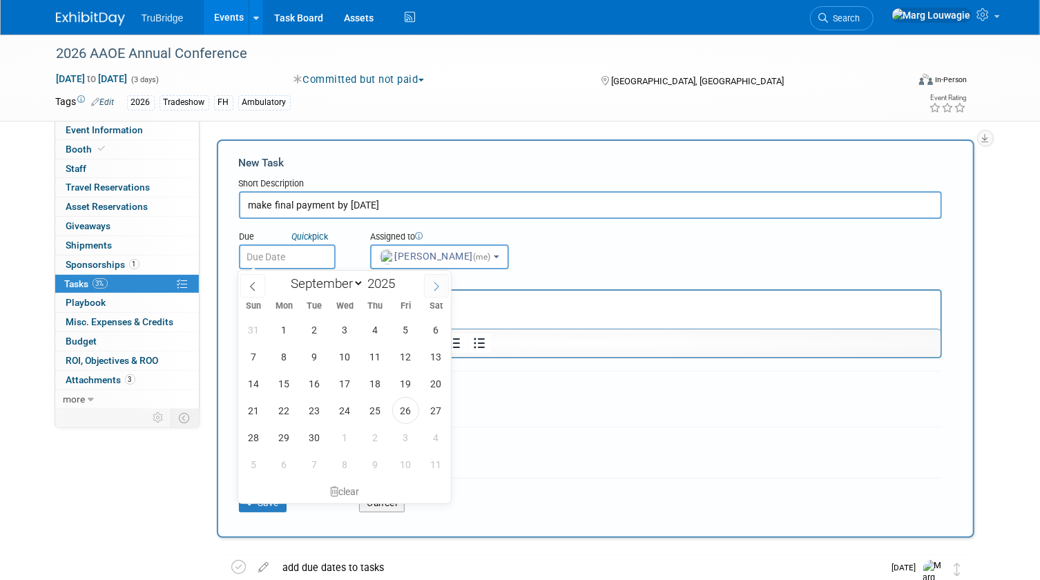
click at [436, 283] on icon at bounding box center [436, 287] width 10 height 10
click at [440, 284] on icon at bounding box center [436, 287] width 10 height 10
select select "11"
click at [436, 284] on icon at bounding box center [436, 287] width 10 height 10
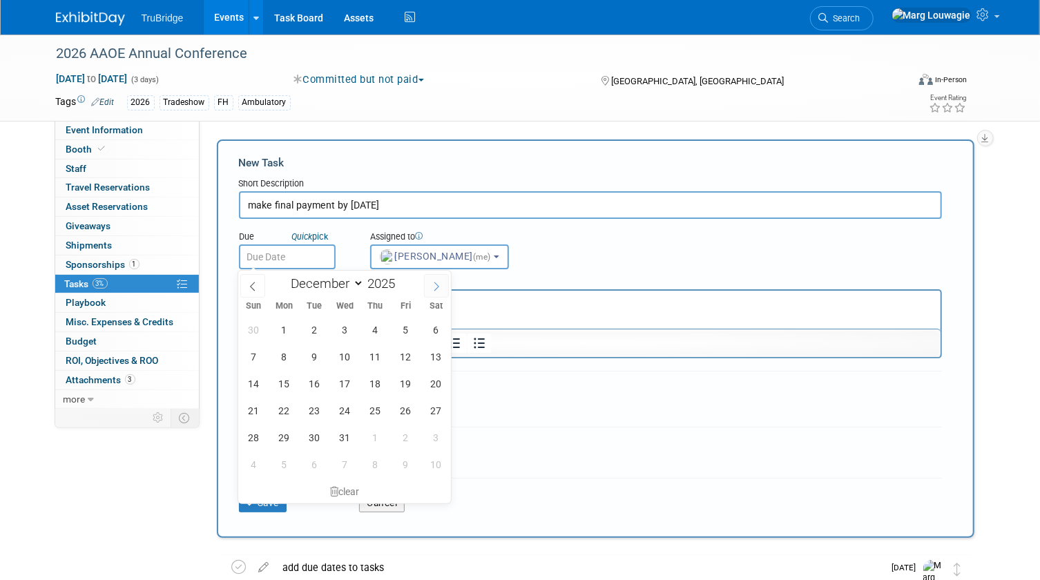
type input "2026"
click at [435, 284] on icon at bounding box center [436, 287] width 10 height 10
select select "1"
click at [311, 327] on span "3" at bounding box center [314, 329] width 27 height 27
type input "Feb 3, 2026"
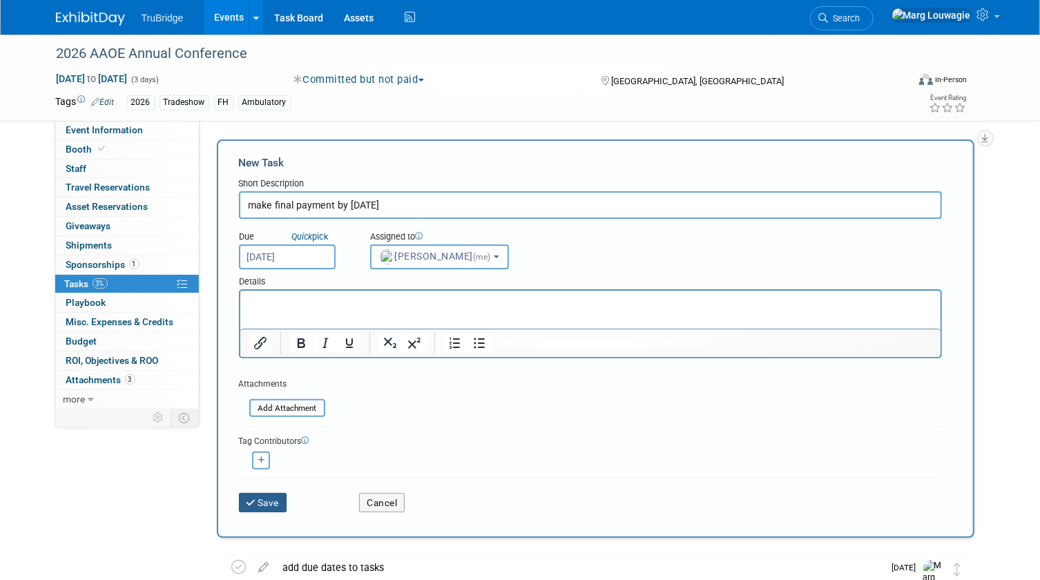
click at [280, 494] on button "Save" at bounding box center [263, 502] width 48 height 19
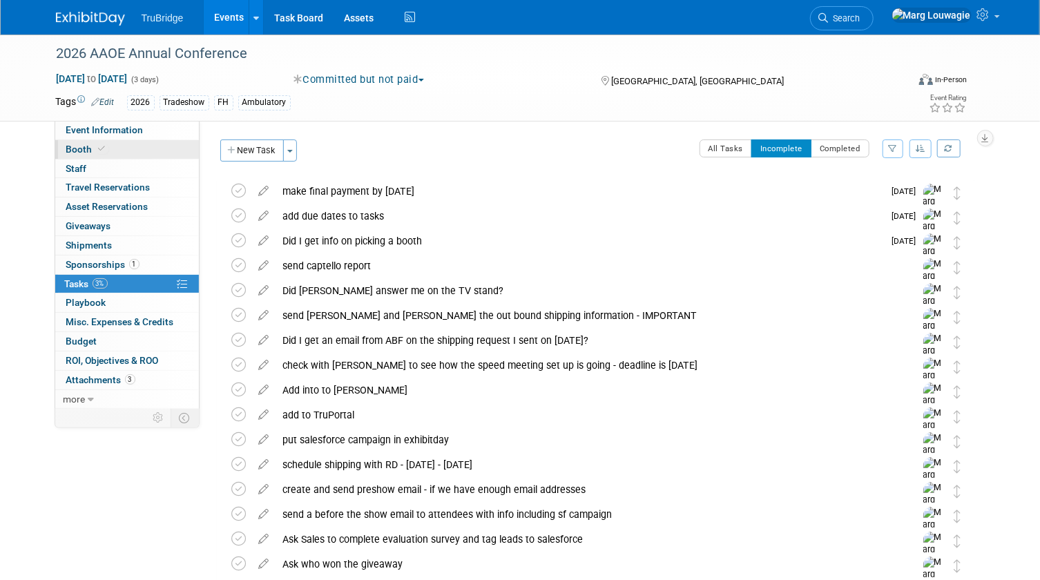
click at [87, 145] on span "Booth" at bounding box center [87, 149] width 42 height 11
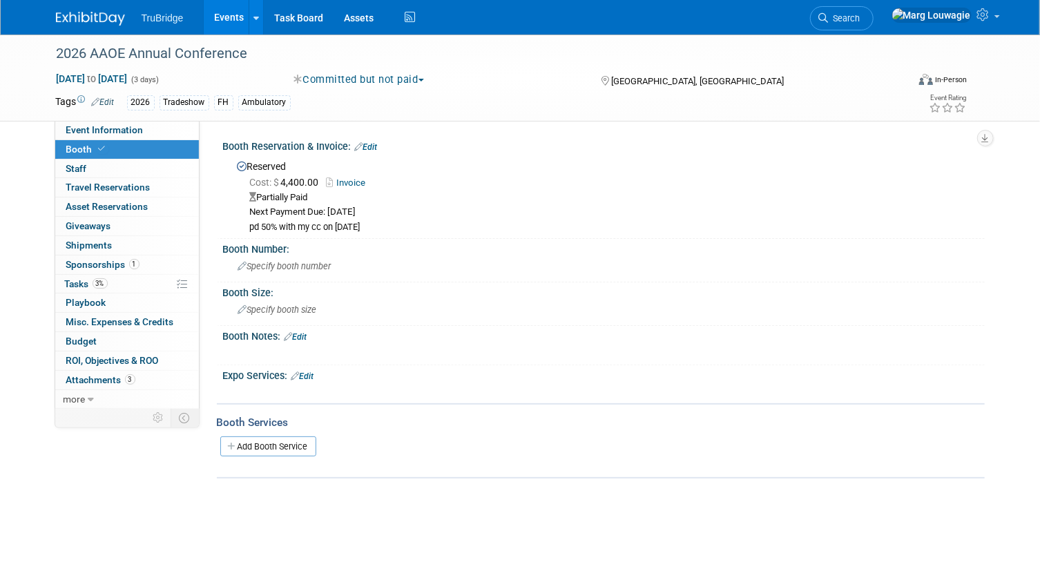
click at [373, 142] on link "Edit" at bounding box center [366, 147] width 23 height 10
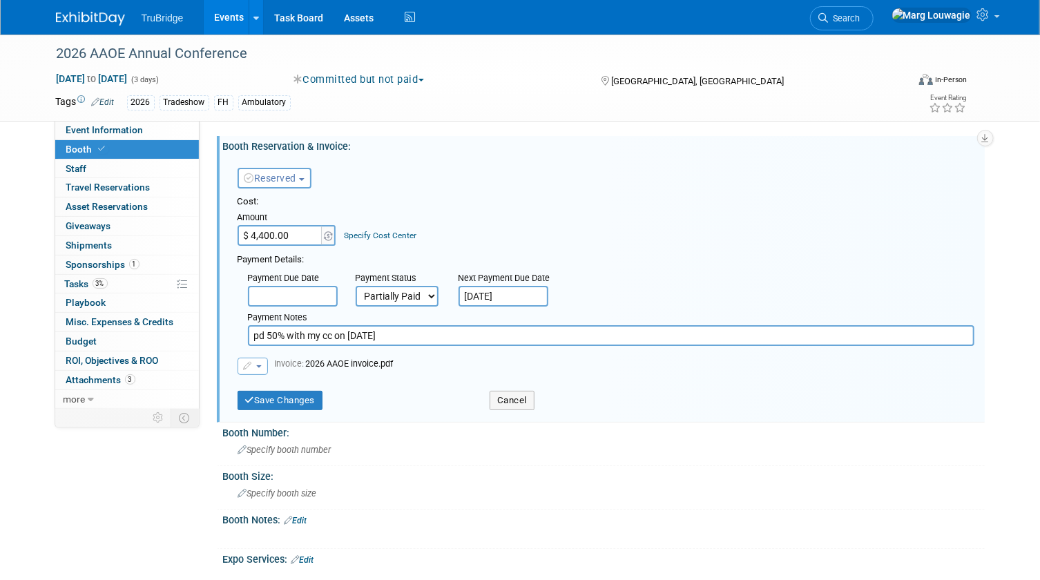
click at [497, 295] on input "Feb 26, 2026" at bounding box center [503, 296] width 90 height 21
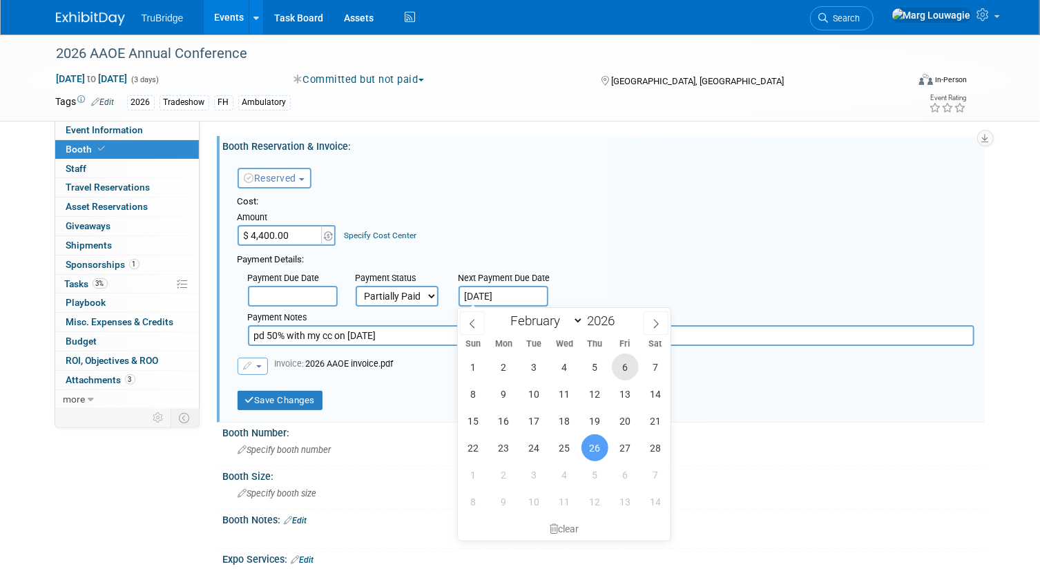
click at [613, 369] on span "6" at bounding box center [625, 366] width 27 height 27
type input "Feb 6, 2026"
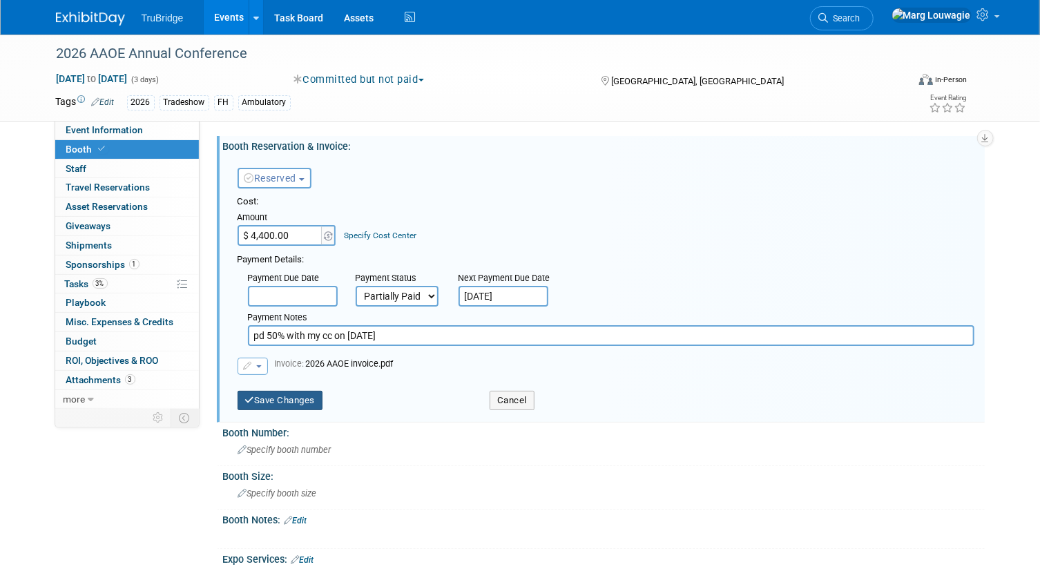
click at [294, 400] on button "Save Changes" at bounding box center [280, 400] width 86 height 19
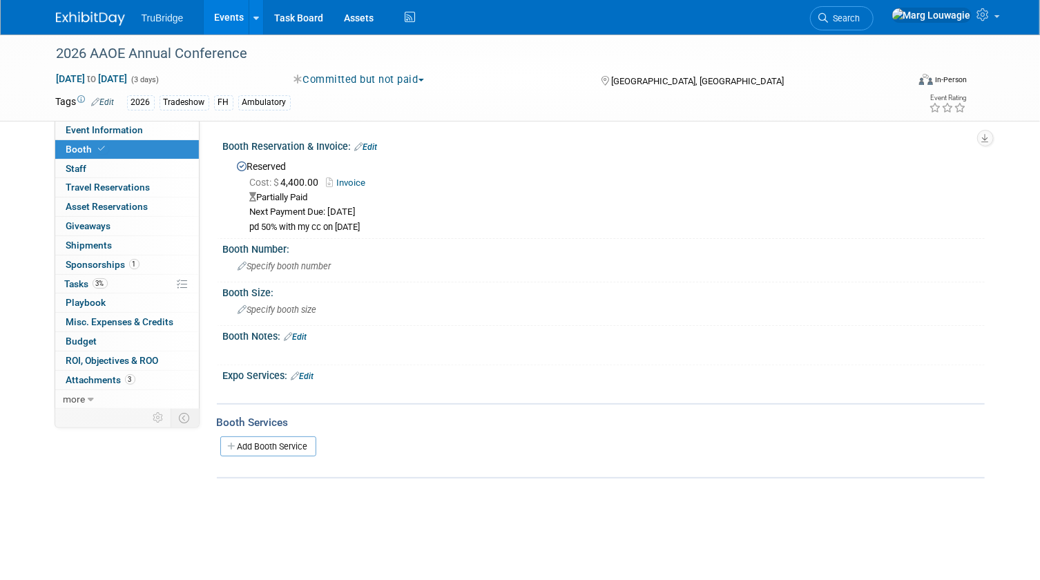
drag, startPoint x: 124, startPoint y: 262, endPoint x: 215, endPoint y: 251, distance: 91.9
click at [125, 260] on span "Sponsorships 1" at bounding box center [102, 264] width 73 height 11
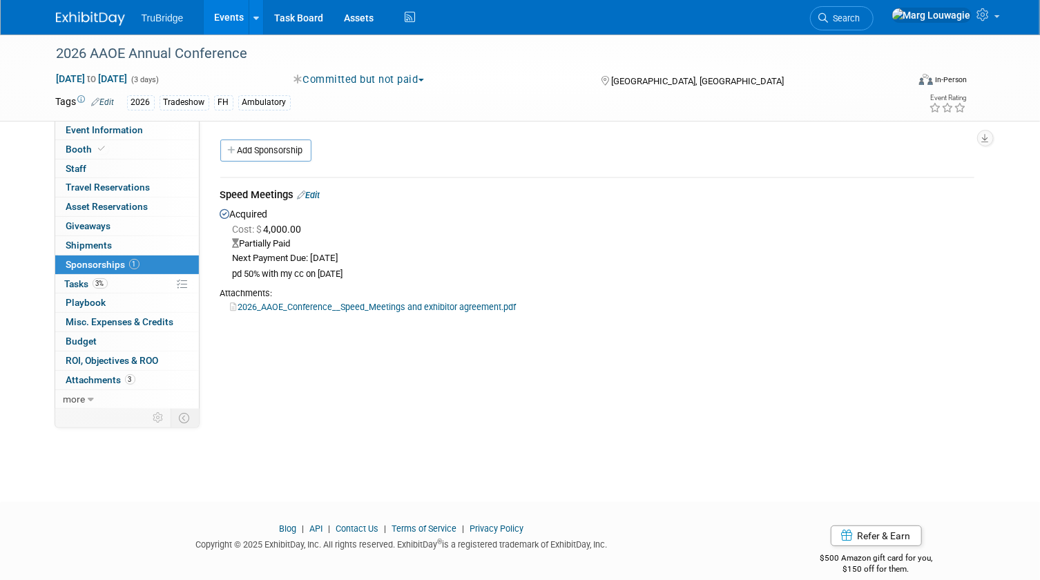
drag, startPoint x: 315, startPoint y: 193, endPoint x: 360, endPoint y: 193, distance: 44.9
click at [315, 193] on link "Edit" at bounding box center [309, 195] width 23 height 10
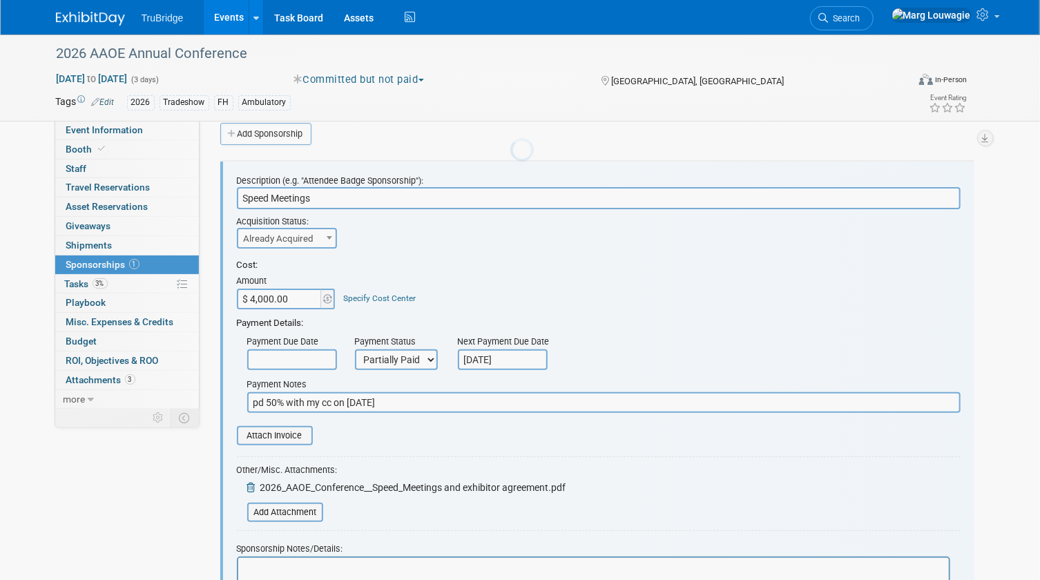
scroll to position [21, 0]
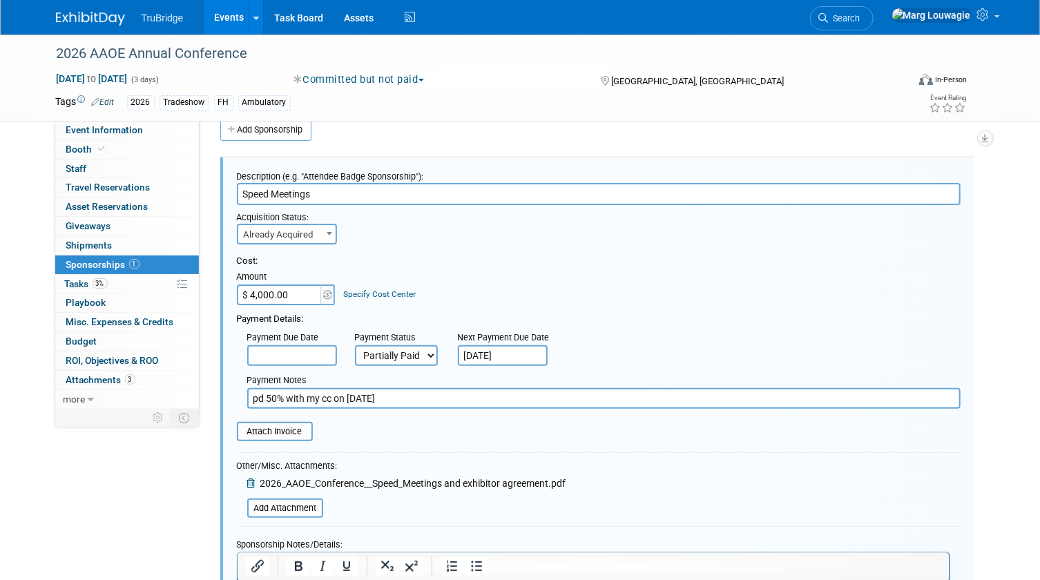
click at [492, 351] on input "Feb 26, 2026" at bounding box center [503, 355] width 90 height 21
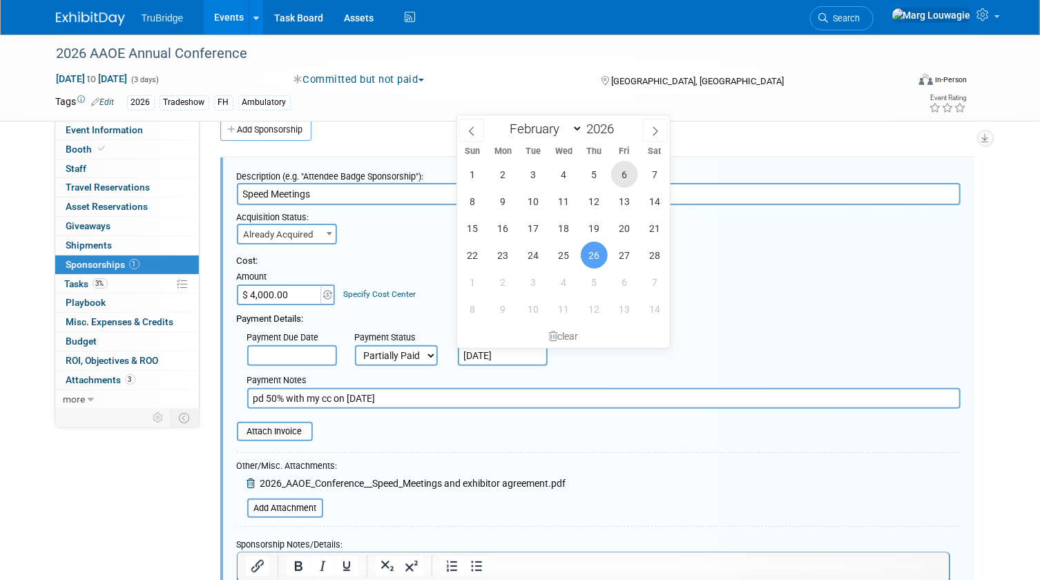
click at [614, 179] on span "6" at bounding box center [624, 174] width 27 height 27
type input "Feb 6, 2026"
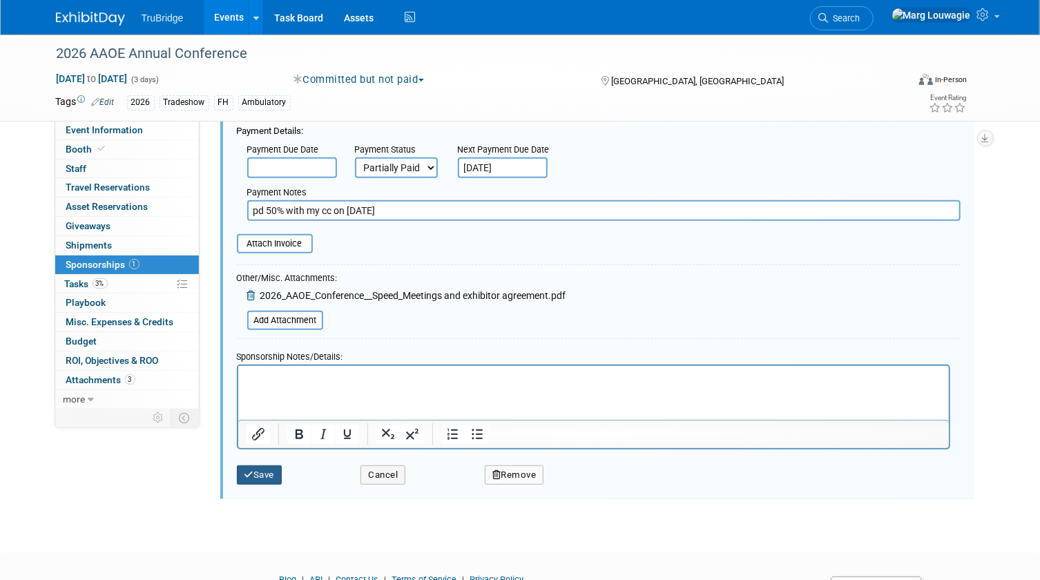
click at [270, 471] on button "Save" at bounding box center [260, 474] width 46 height 19
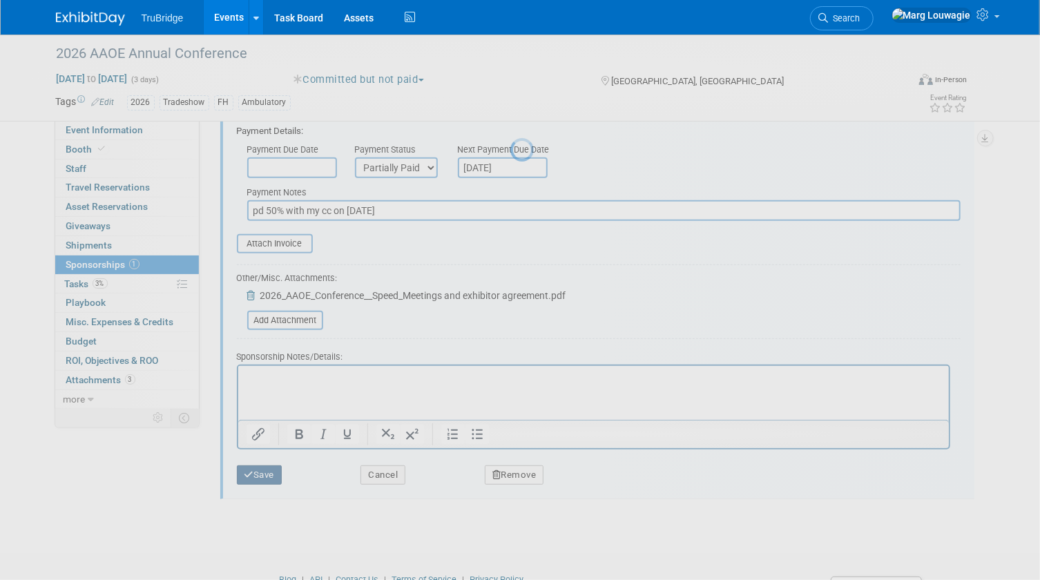
scroll to position [18, 0]
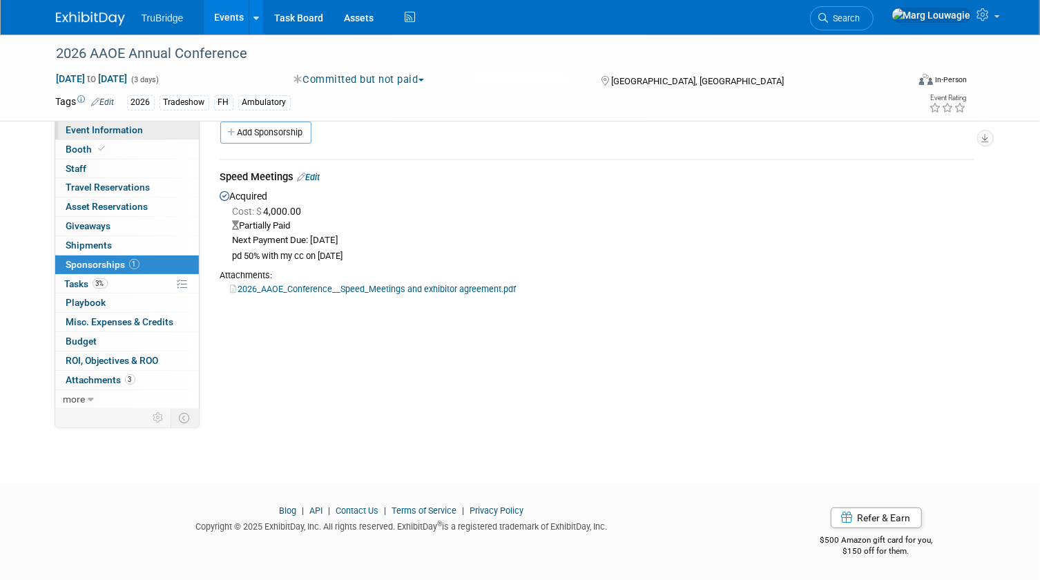
click at [101, 128] on span "Event Information" at bounding box center [104, 129] width 77 height 11
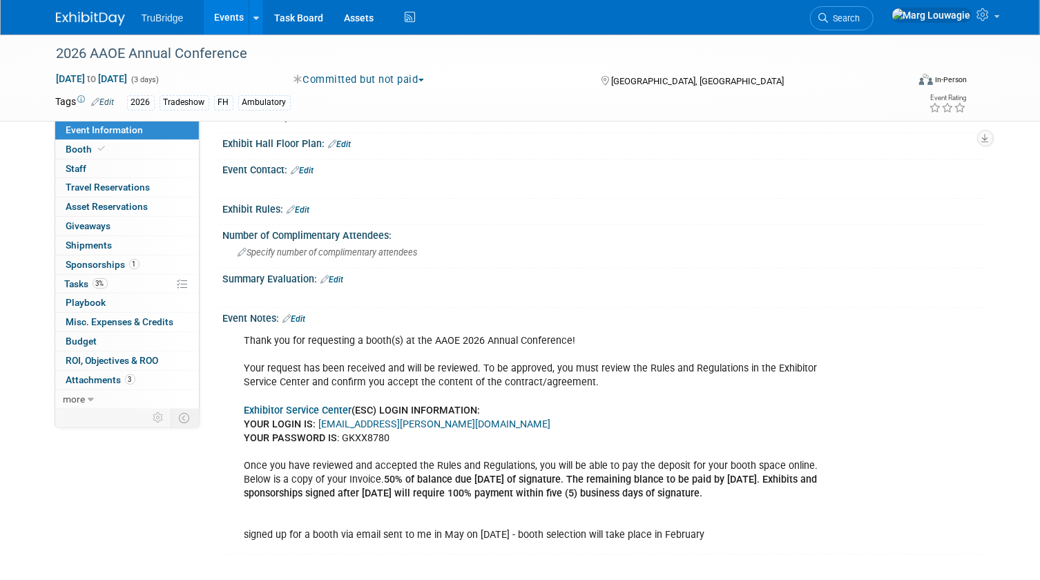
scroll to position [366, 0]
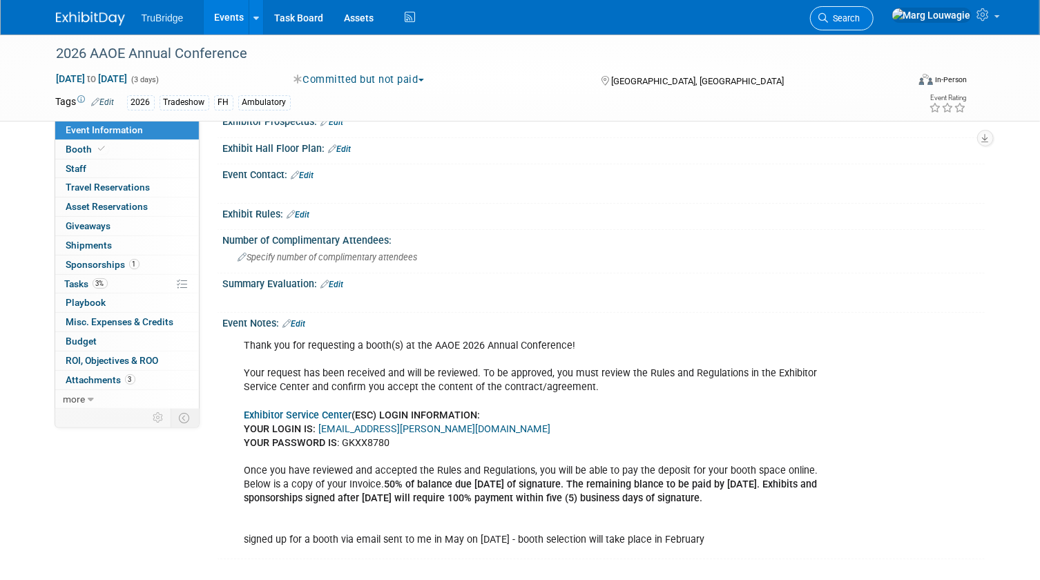
click at [860, 21] on span "Search" at bounding box center [844, 18] width 32 height 10
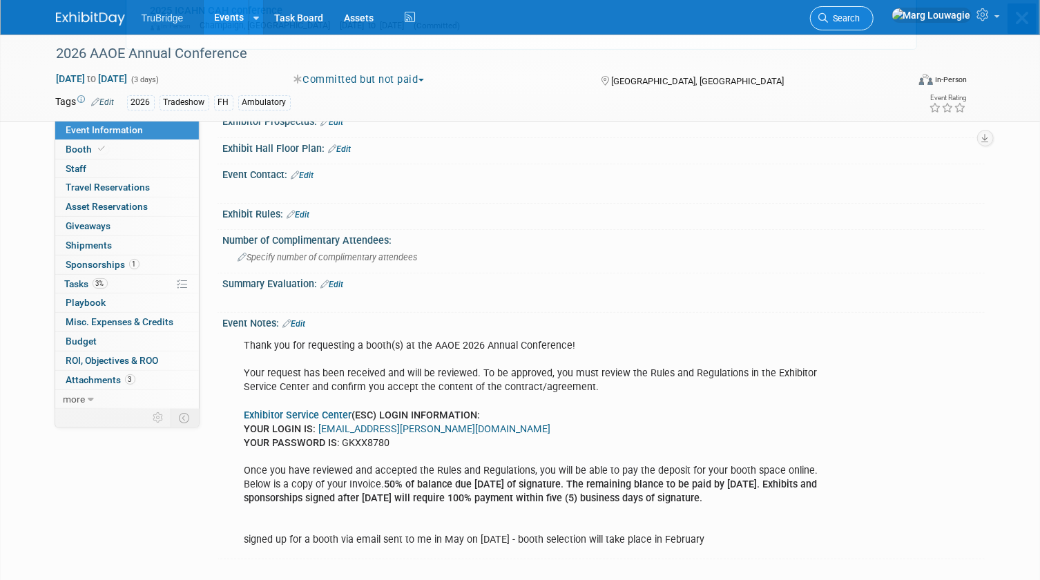
scroll to position [0, 0]
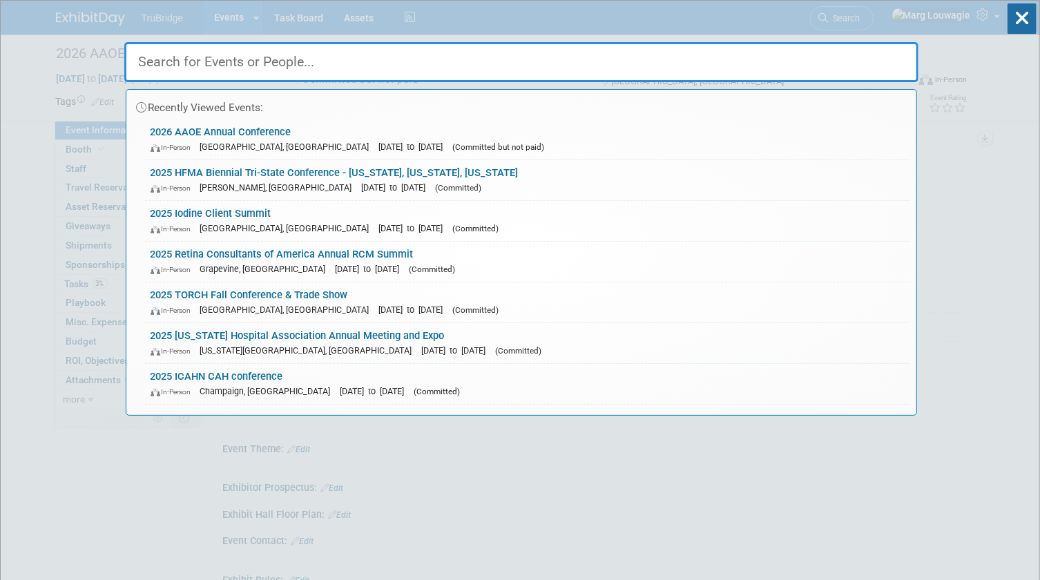
click at [870, 70] on input "text" at bounding box center [521, 62] width 794 height 40
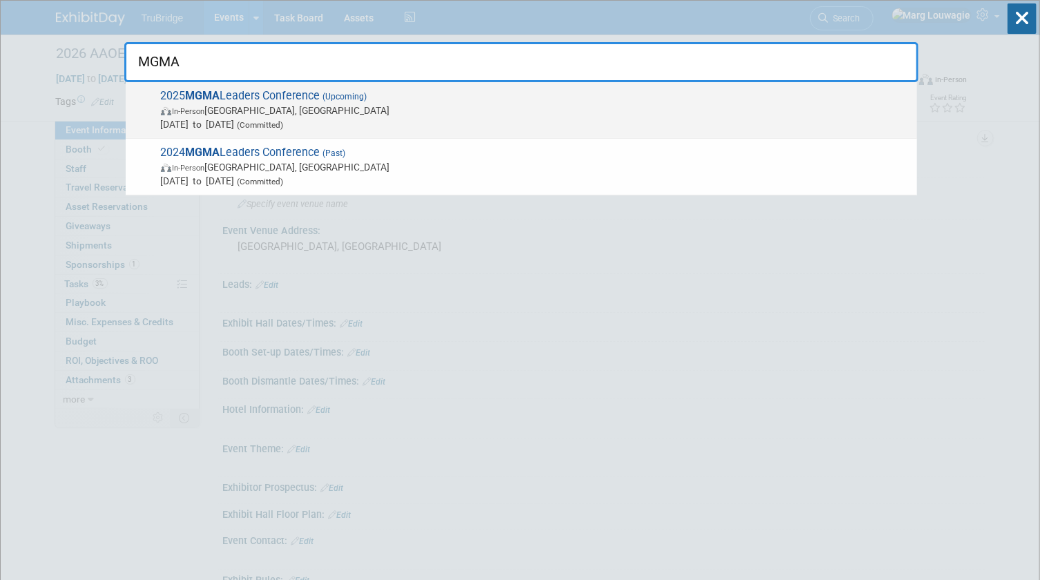
type input "MGMA"
click at [351, 101] on span "2025 MGMA Leaders Conference (Upcoming) In-Person Orlando, FL Sep 28, 2025 to O…" at bounding box center [533, 110] width 753 height 42
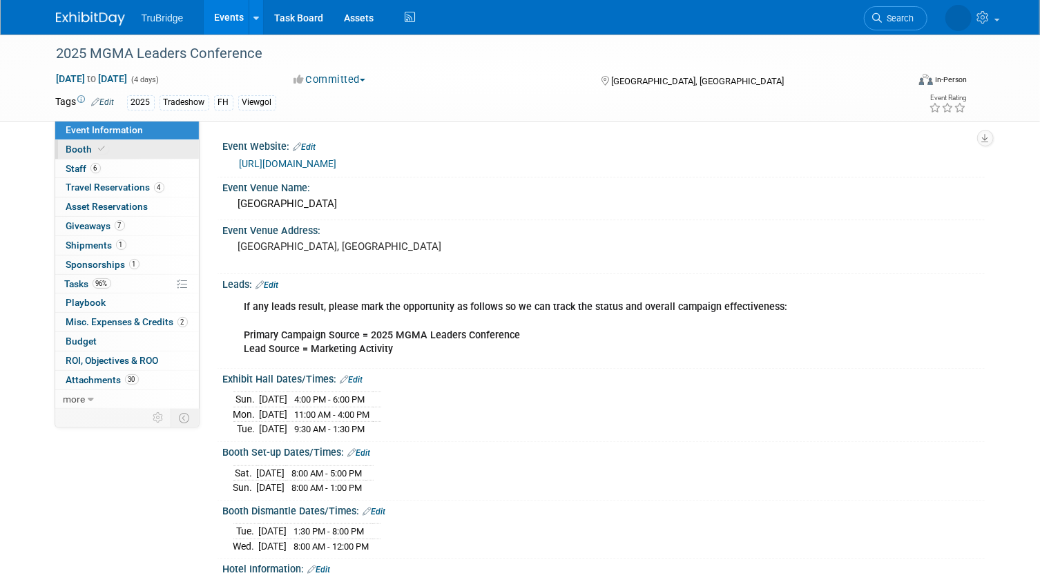
click at [147, 150] on link "Booth" at bounding box center [127, 149] width 144 height 19
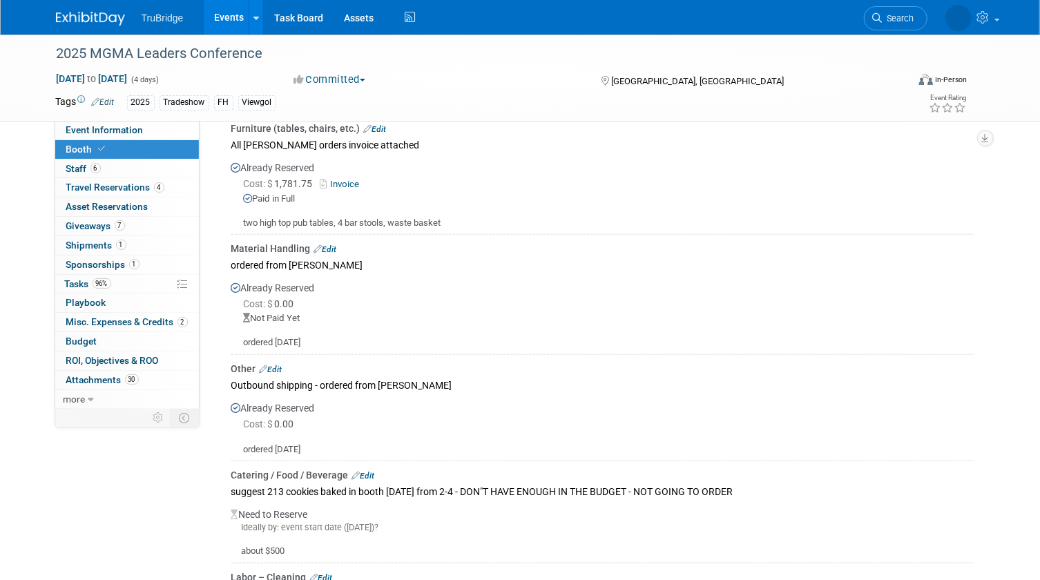
scroll to position [752, 0]
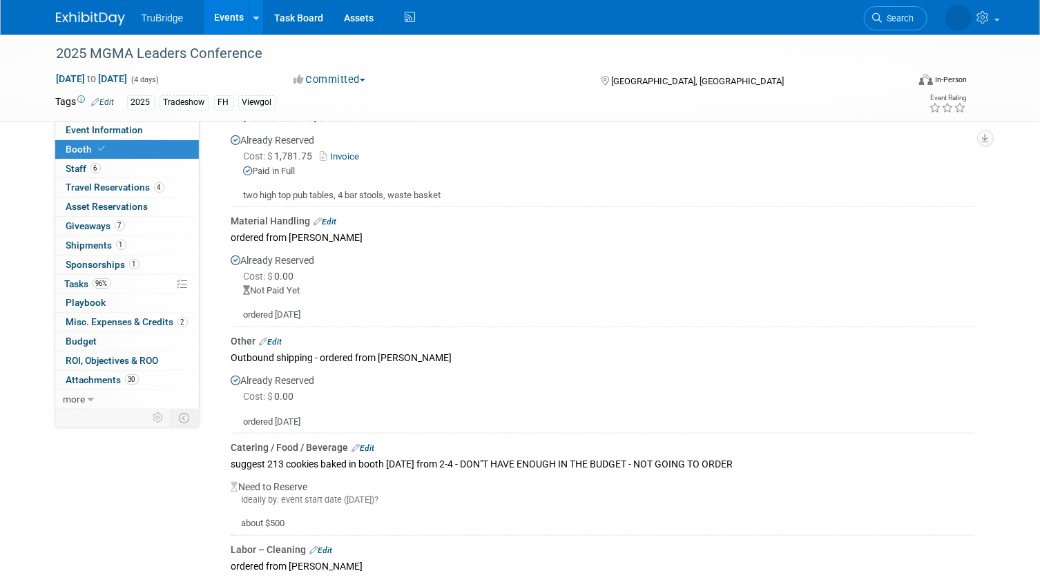
click at [327, 217] on link "Edit" at bounding box center [325, 222] width 23 height 10
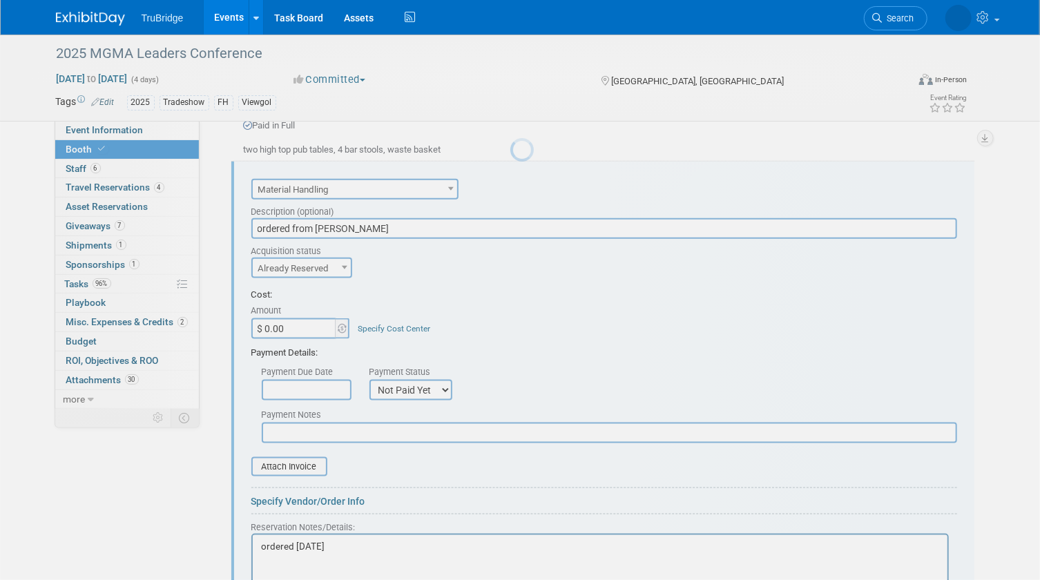
scroll to position [0, 0]
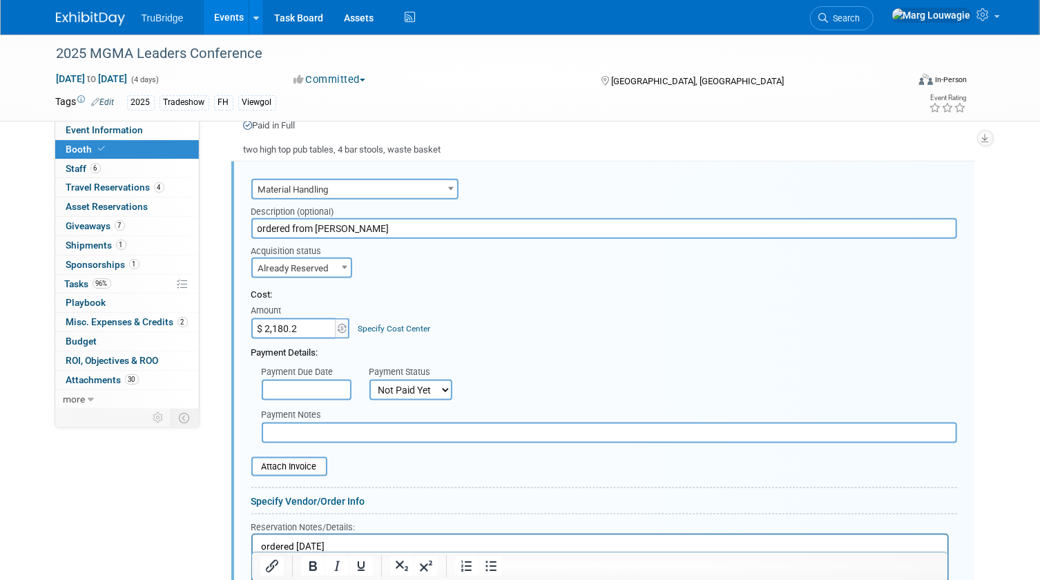
type input "$ 2,180.20"
click at [443, 387] on select "Not Paid Yet Partially Paid Paid in Full" at bounding box center [410, 390] width 83 height 21
select select "1"
click at [369, 380] on select "Not Paid Yet Partially Paid Paid in Full" at bounding box center [410, 390] width 83 height 21
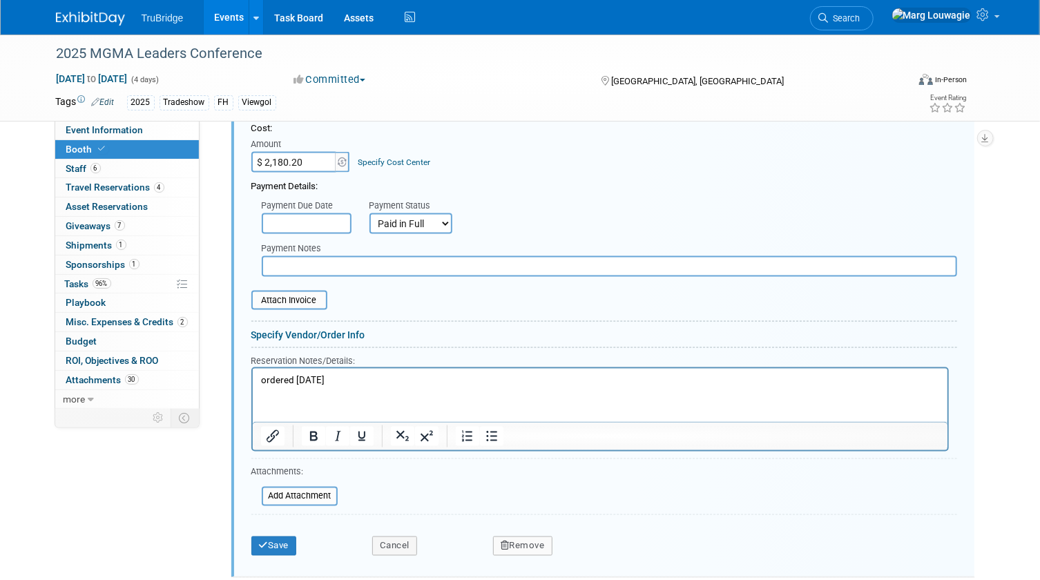
scroll to position [987, 0]
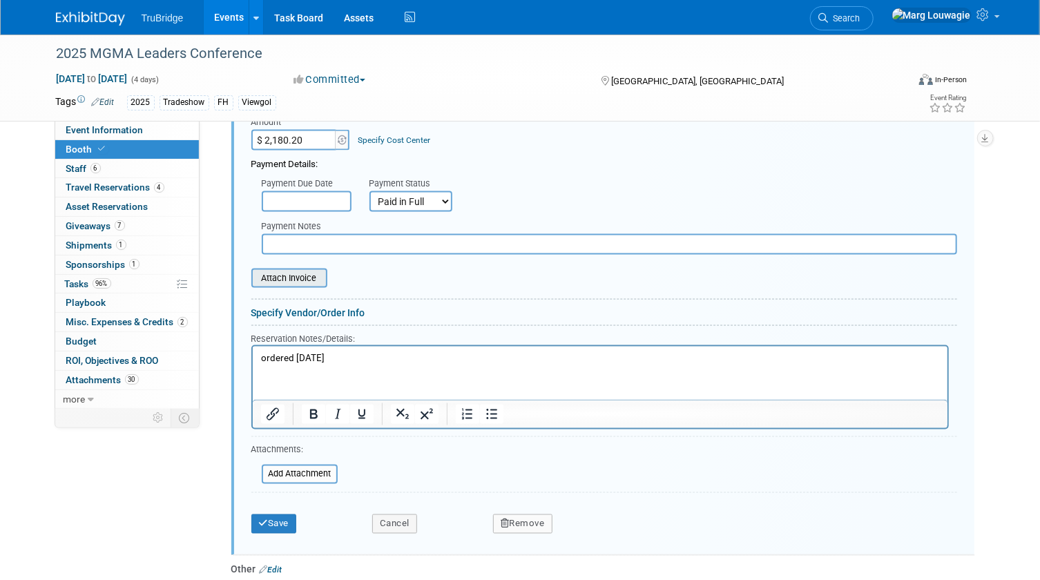
click at [318, 275] on input "file" at bounding box center [244, 278] width 164 height 17
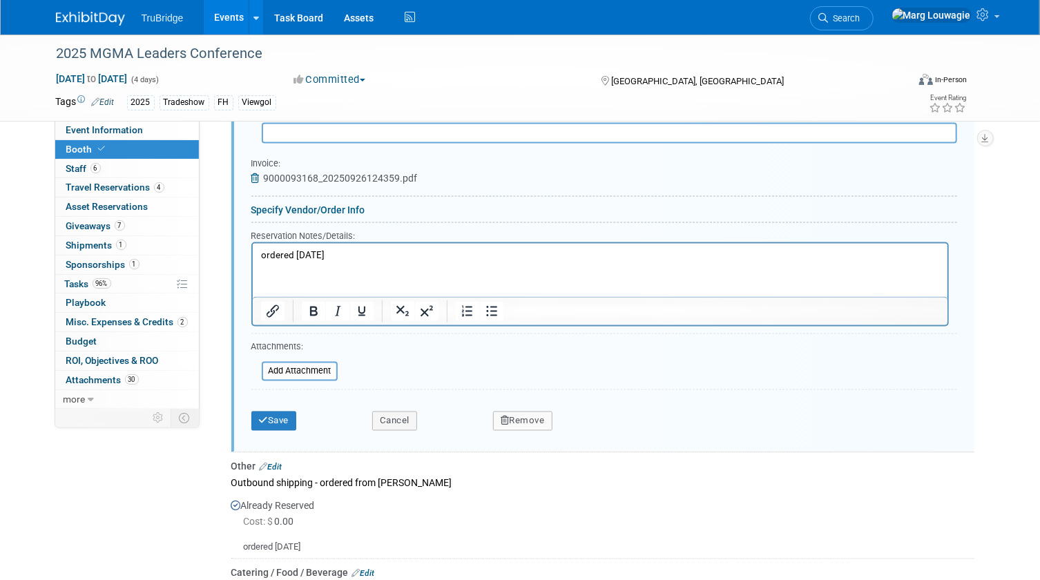
scroll to position [1111, 0]
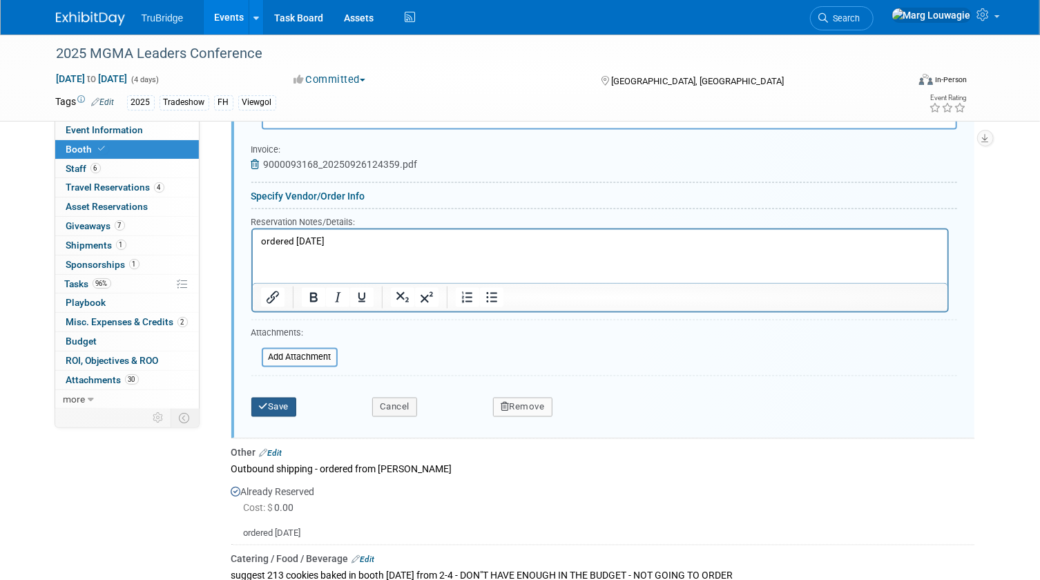
click at [284, 402] on button "Save" at bounding box center [274, 407] width 46 height 19
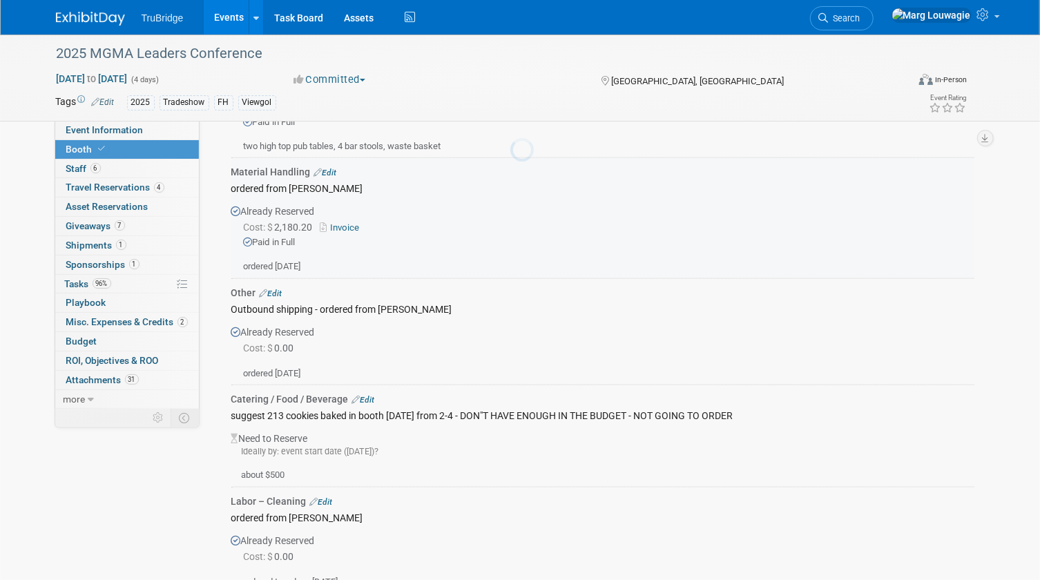
scroll to position [798, 0]
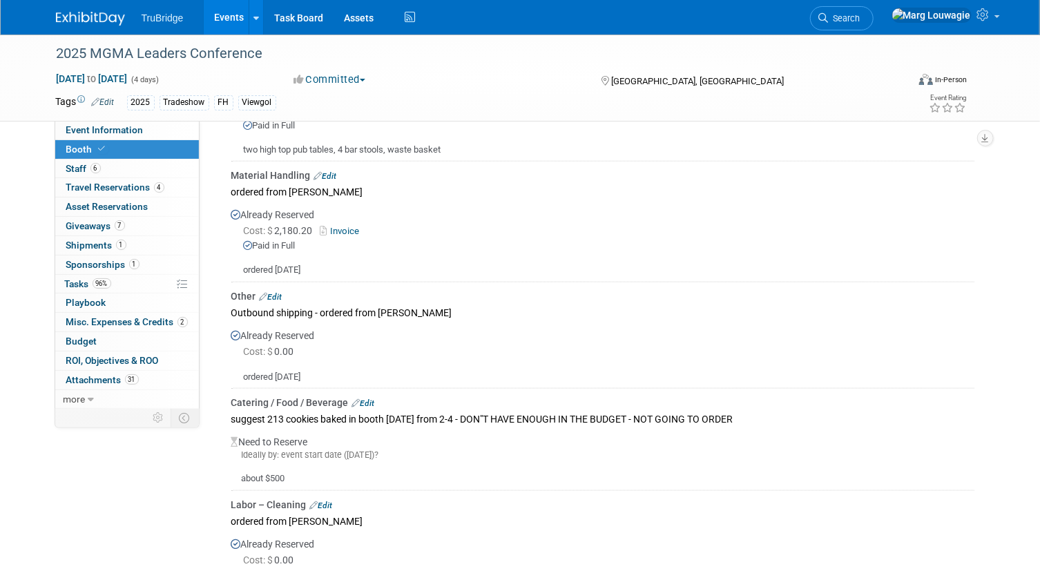
click at [860, 14] on span "Search" at bounding box center [844, 18] width 32 height 10
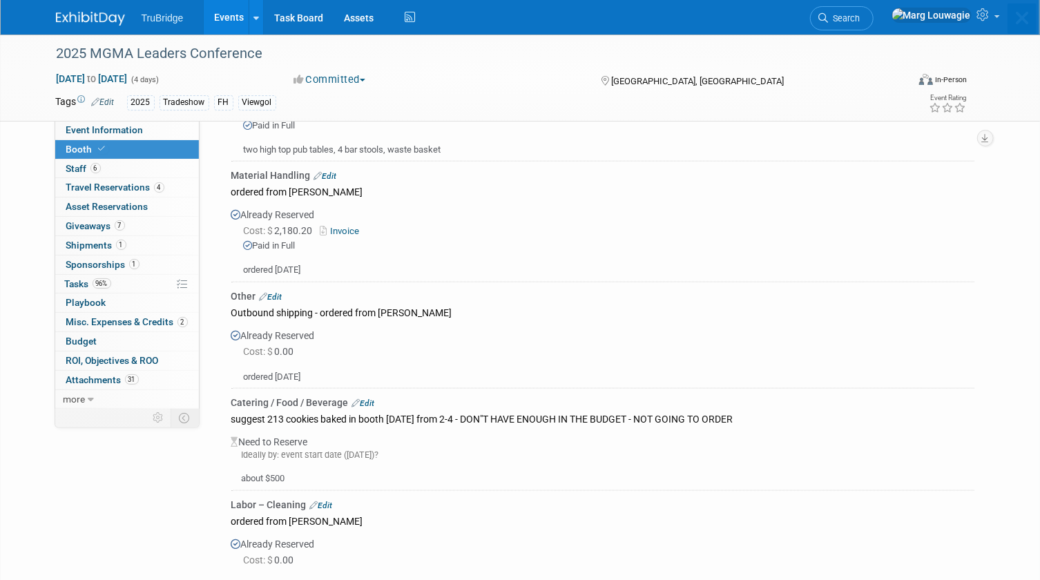
scroll to position [0, 0]
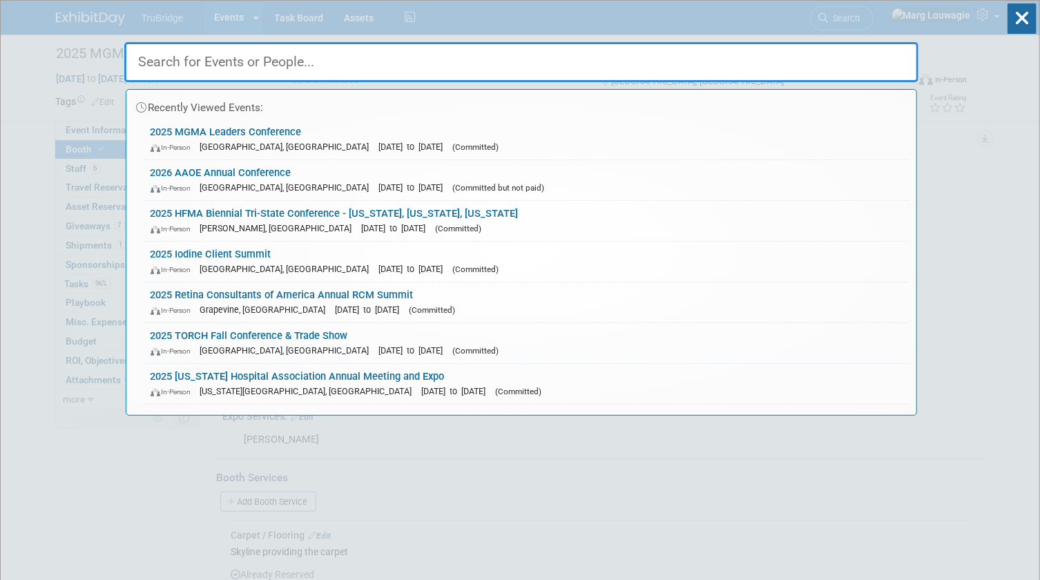
click at [848, 66] on input "text" at bounding box center [521, 62] width 794 height 40
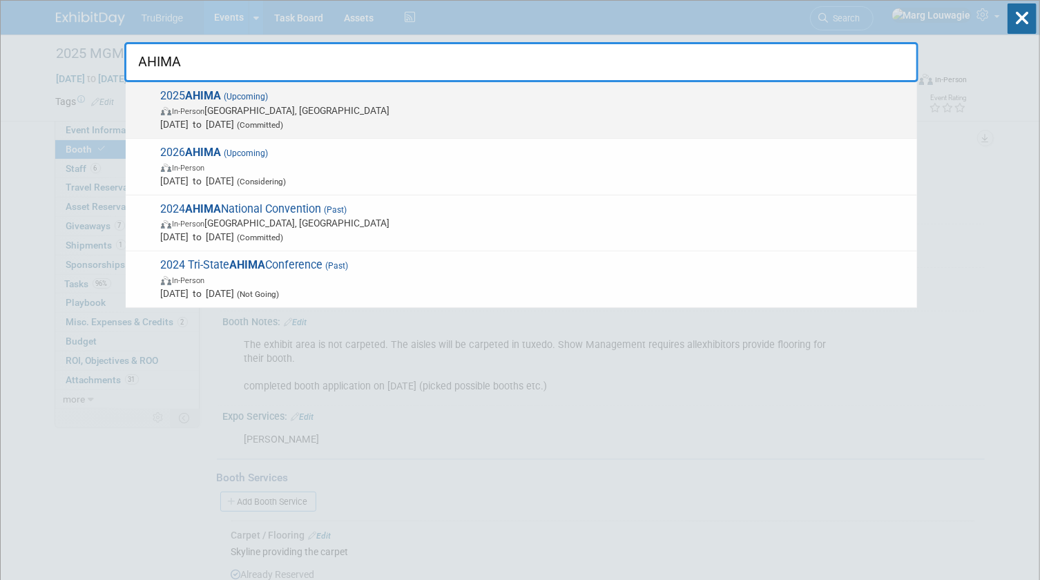
type input "AHIMA"
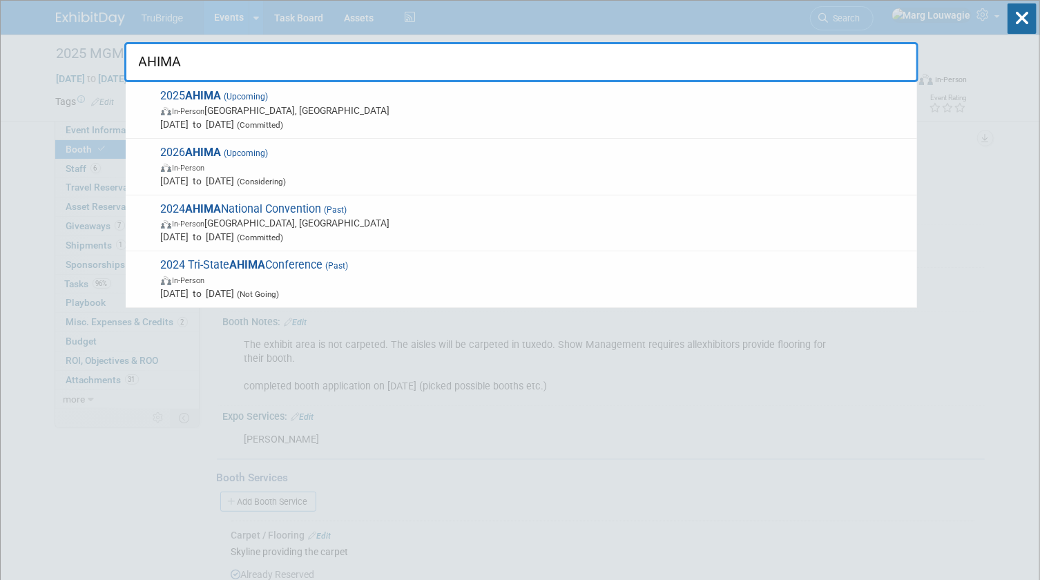
click at [245, 117] on span "2025 AHIMA (Upcoming) In-Person Minneapolis, MN Oct 12, 2025 to Oct 14, 2025 (C…" at bounding box center [533, 110] width 753 height 42
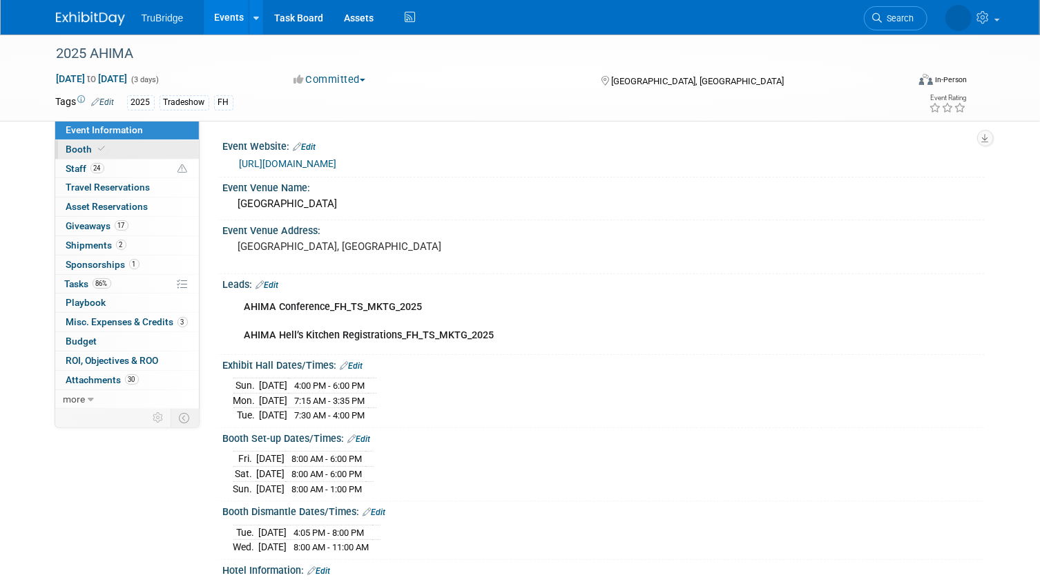
click at [133, 150] on link "Booth" at bounding box center [127, 149] width 144 height 19
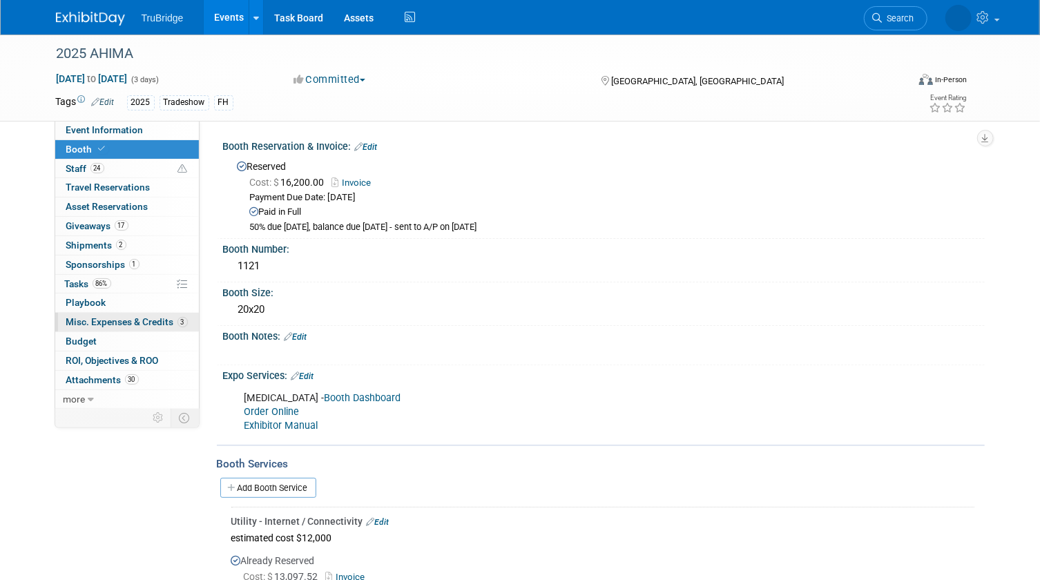
click at [107, 316] on span "Misc. Expenses & Credits 3" at bounding box center [127, 321] width 122 height 11
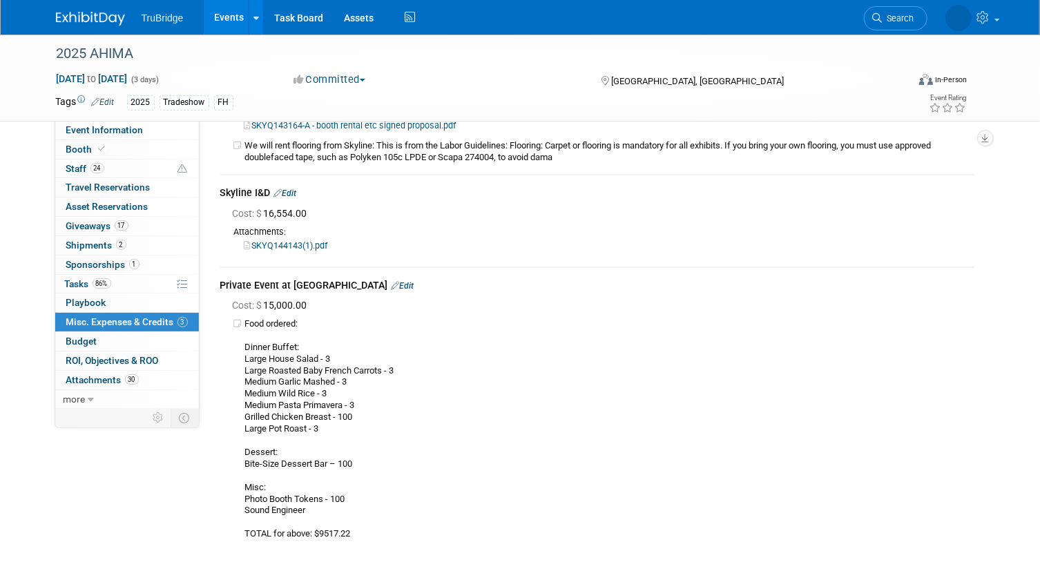
scroll to position [125, 0]
click at [295, 188] on link "Edit" at bounding box center [285, 191] width 23 height 10
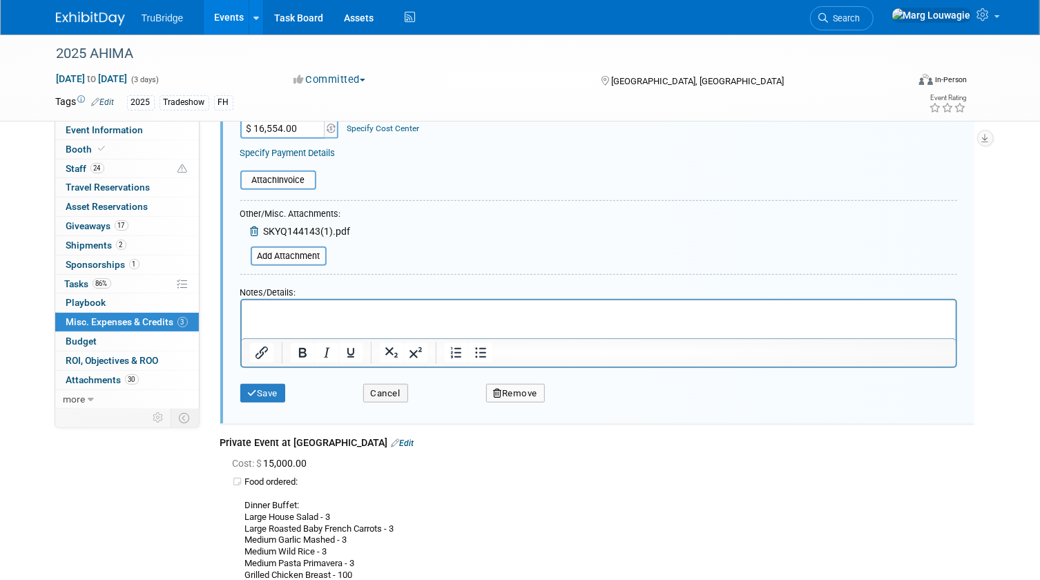
scroll to position [265, 0]
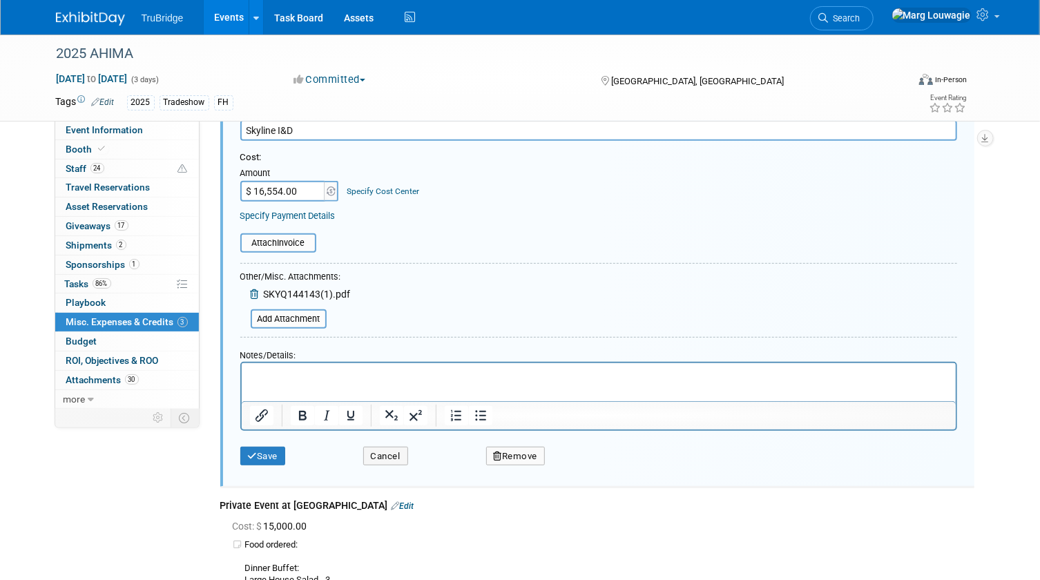
click at [293, 193] on input "$ 16,554.00" at bounding box center [283, 191] width 86 height 21
type input "$ 16,759.51"
click at [276, 452] on button "Save" at bounding box center [263, 456] width 46 height 19
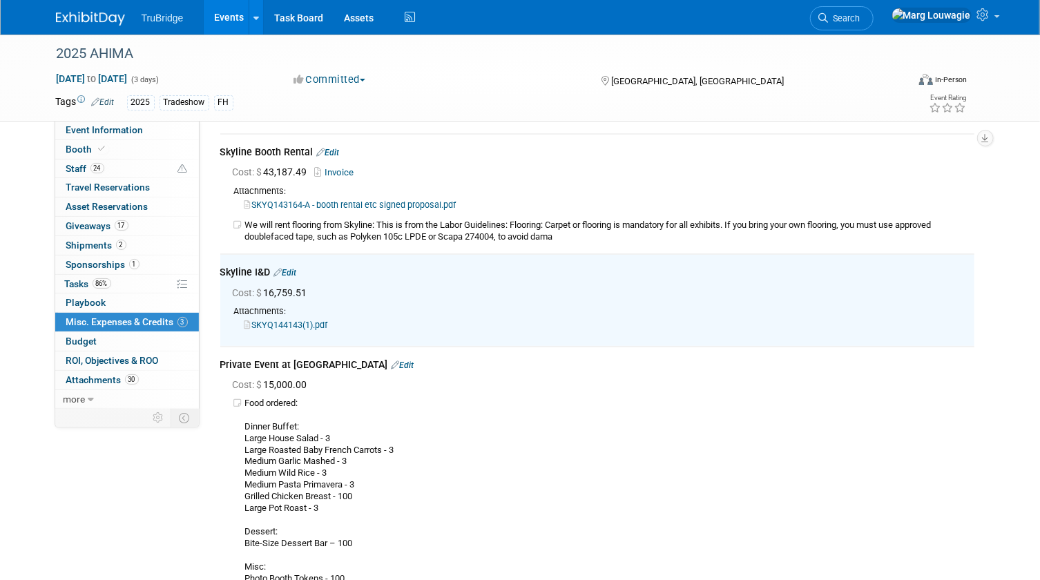
scroll to position [14, 0]
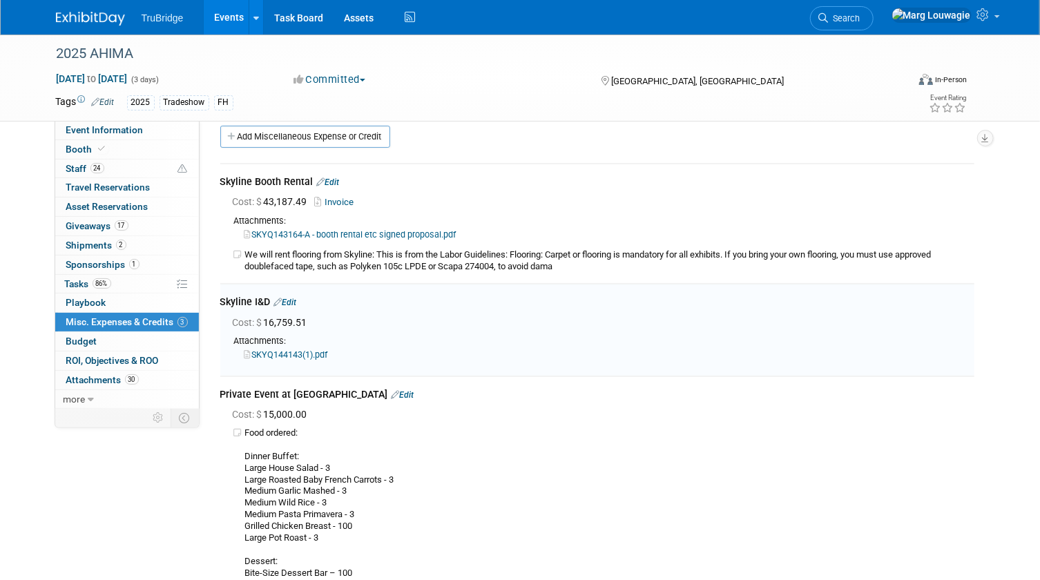
click at [289, 298] on link "Edit" at bounding box center [285, 303] width 23 height 10
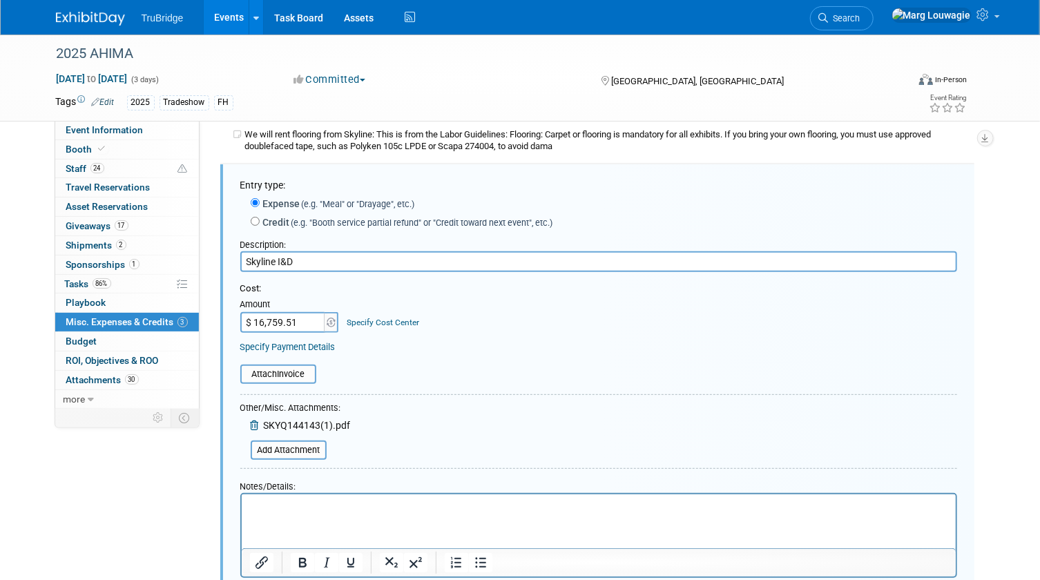
scroll to position [139, 0]
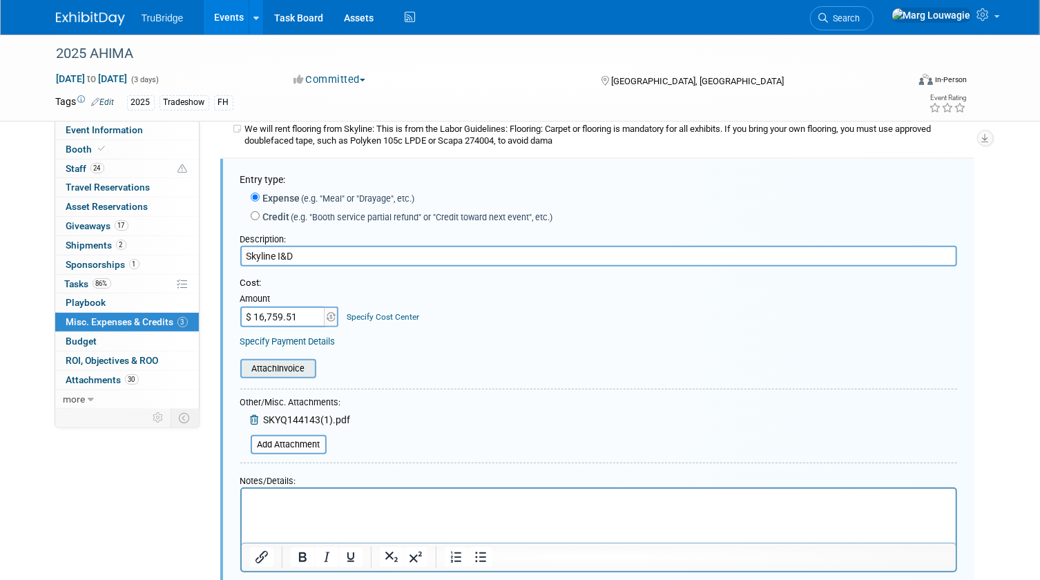
click at [309, 363] on input "file" at bounding box center [232, 368] width 164 height 17
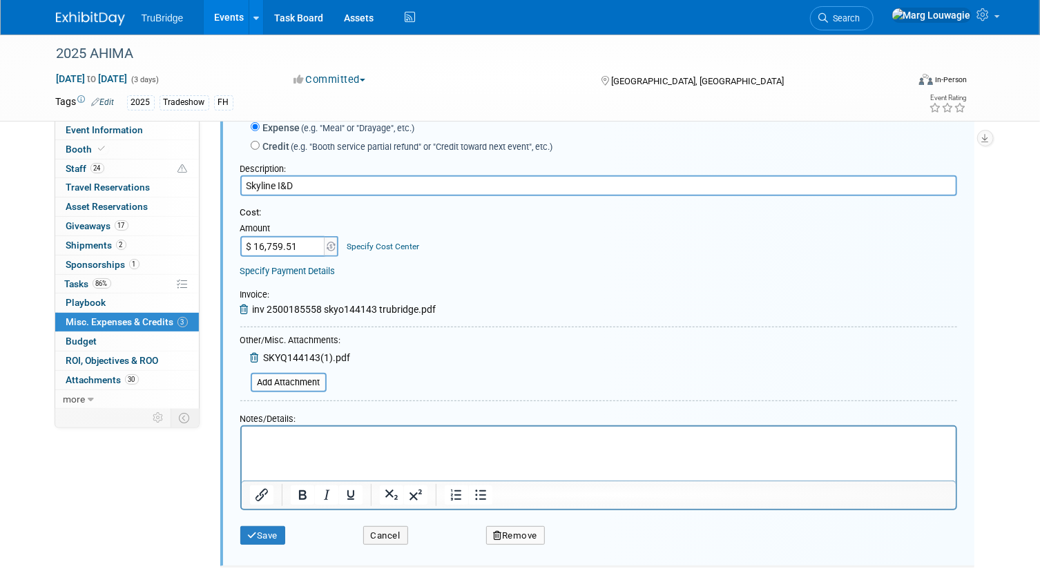
scroll to position [328, 0]
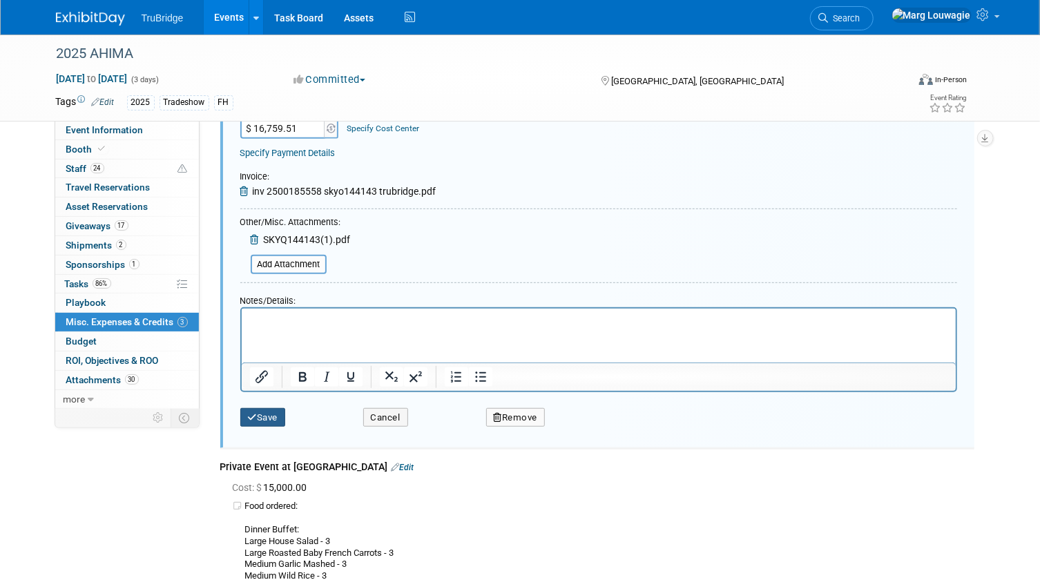
click at [253, 419] on icon "submit" at bounding box center [253, 417] width 10 height 9
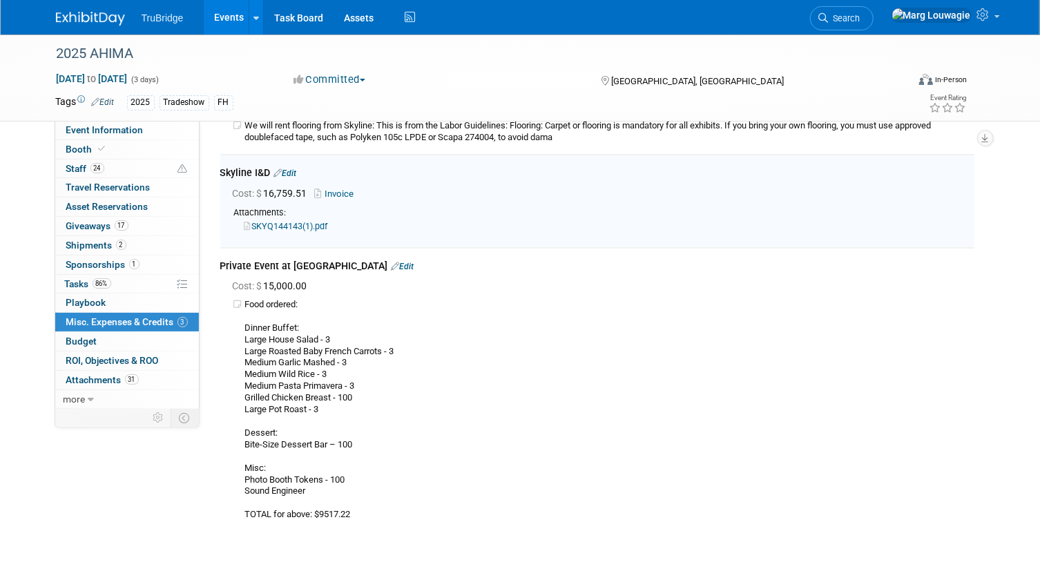
scroll to position [139, 0]
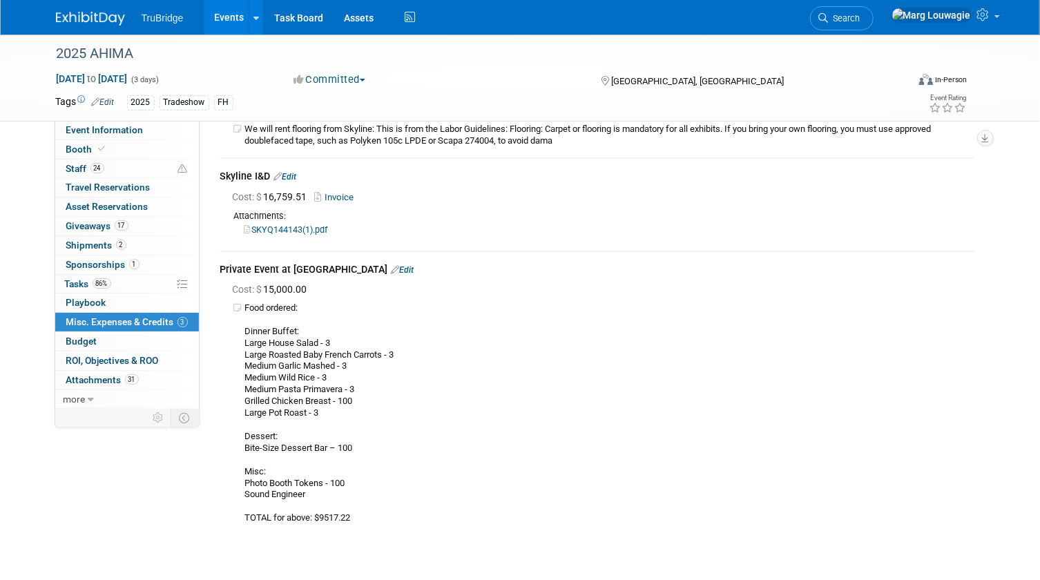
drag, startPoint x: 877, startPoint y: 18, endPoint x: 874, endPoint y: 27, distance: 9.4
click at [828, 18] on icon at bounding box center [824, 18] width 10 height 10
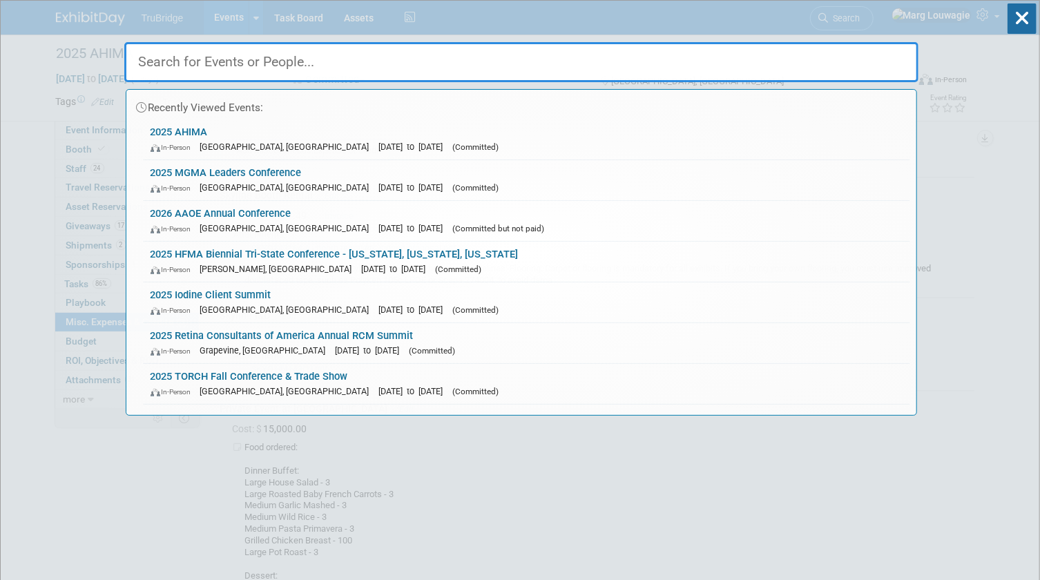
drag, startPoint x: 862, startPoint y: 61, endPoint x: 868, endPoint y: 50, distance: 12.3
click at [864, 53] on input "text" at bounding box center [521, 62] width 794 height 40
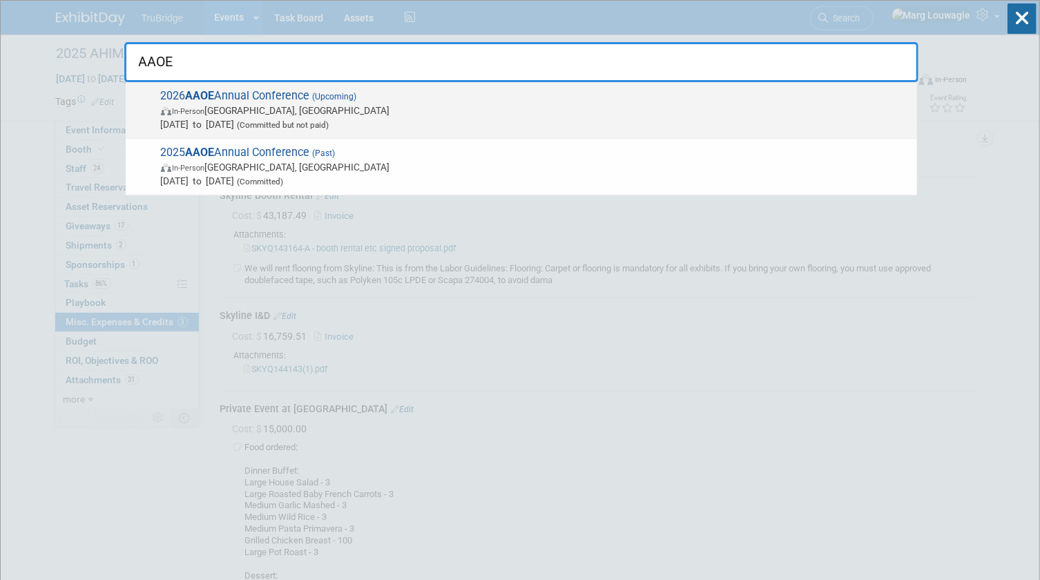
type input "AAOE"
click at [250, 124] on span "Apr 20, 2026 to Apr 22, 2026 (Committed but not paid)" at bounding box center [535, 124] width 749 height 14
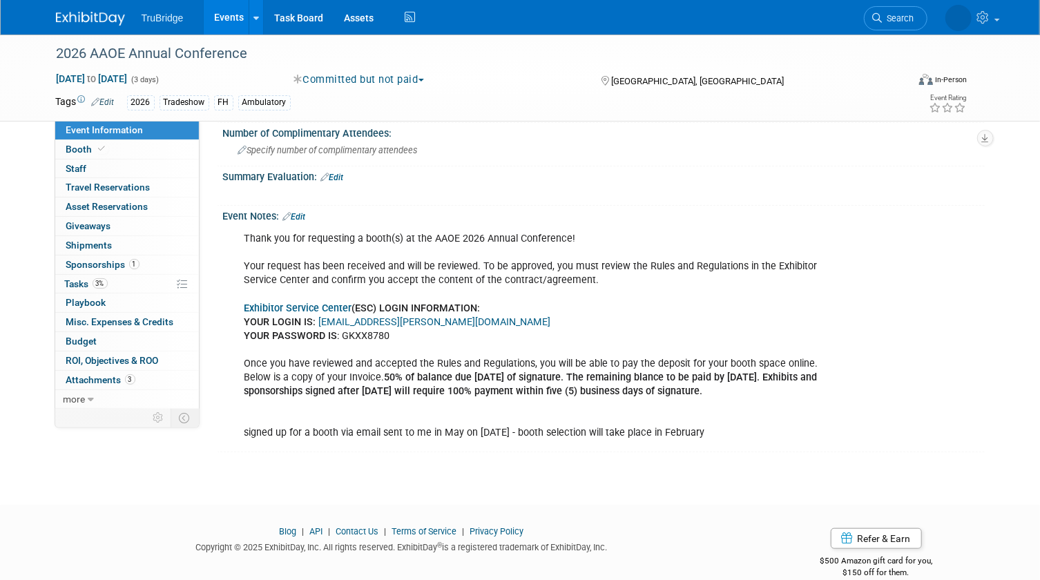
scroll to position [491, 0]
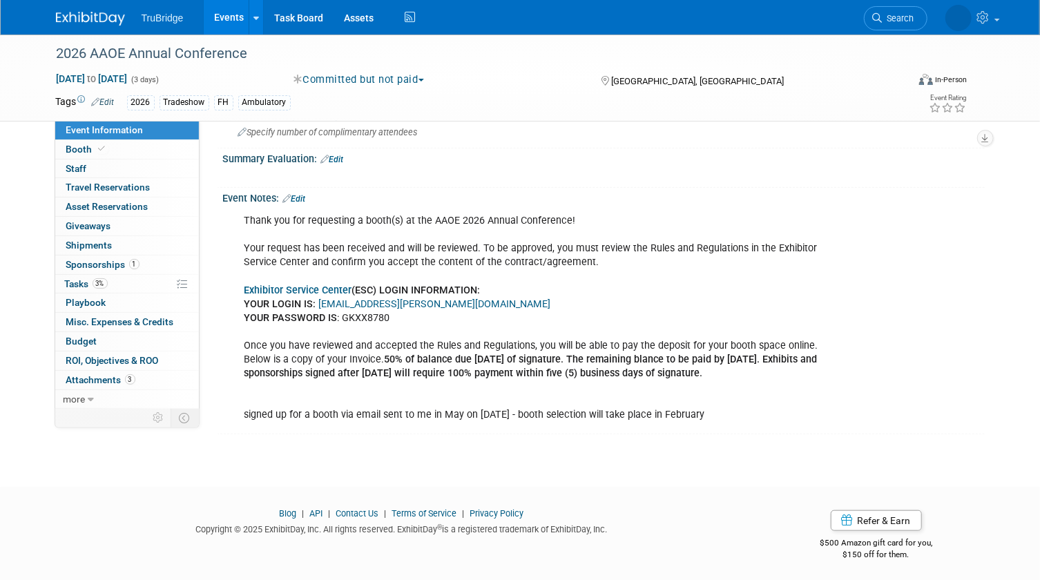
click at [394, 298] on link "[EMAIL_ADDRESS][PERSON_NAME][DOMAIN_NAME]" at bounding box center [435, 304] width 232 height 12
click at [309, 284] on link "Exhibitor Service Center" at bounding box center [298, 290] width 108 height 12
click at [135, 154] on link "Booth" at bounding box center [127, 149] width 144 height 19
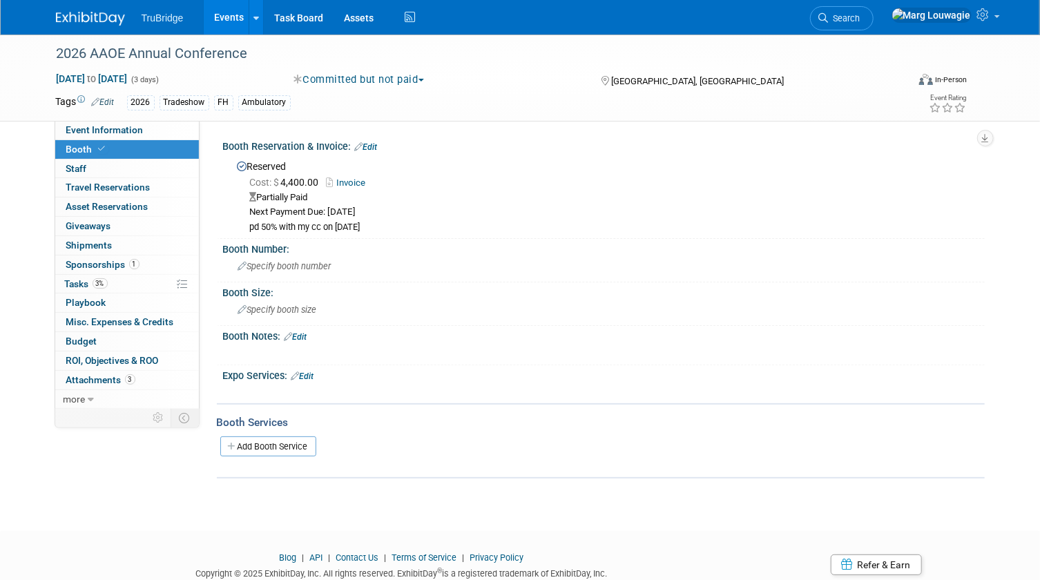
click at [355, 179] on link "Invoice" at bounding box center [350, 182] width 46 height 10
drag, startPoint x: 275, startPoint y: 12, endPoint x: 317, endPoint y: 11, distance: 41.4
click at [275, 12] on link "Task Board" at bounding box center [299, 17] width 70 height 35
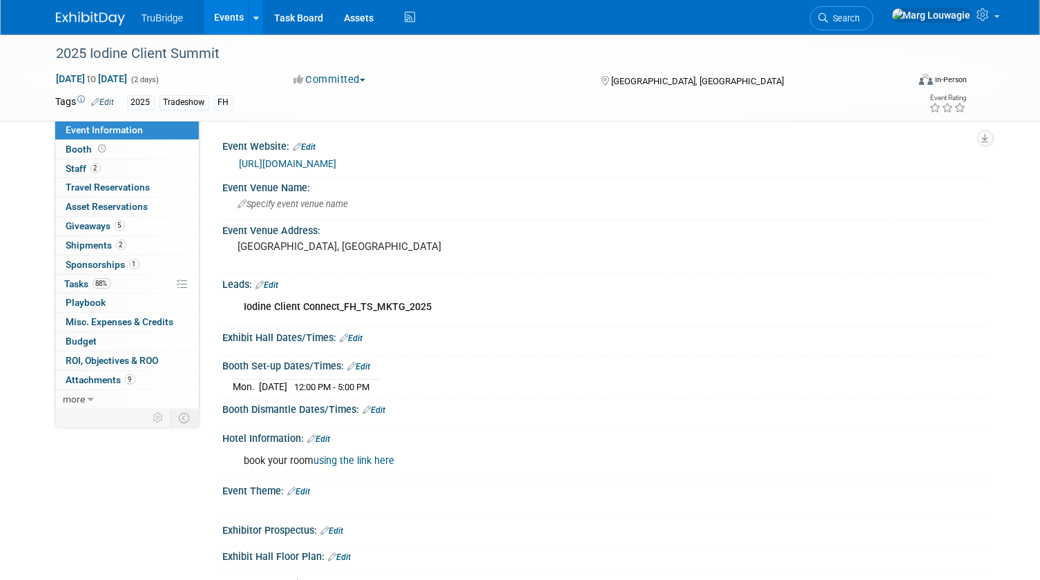
click at [313, 162] on link "[URL][DOMAIN_NAME]" at bounding box center [288, 163] width 97 height 11
